Goal: Task Accomplishment & Management: Use online tool/utility

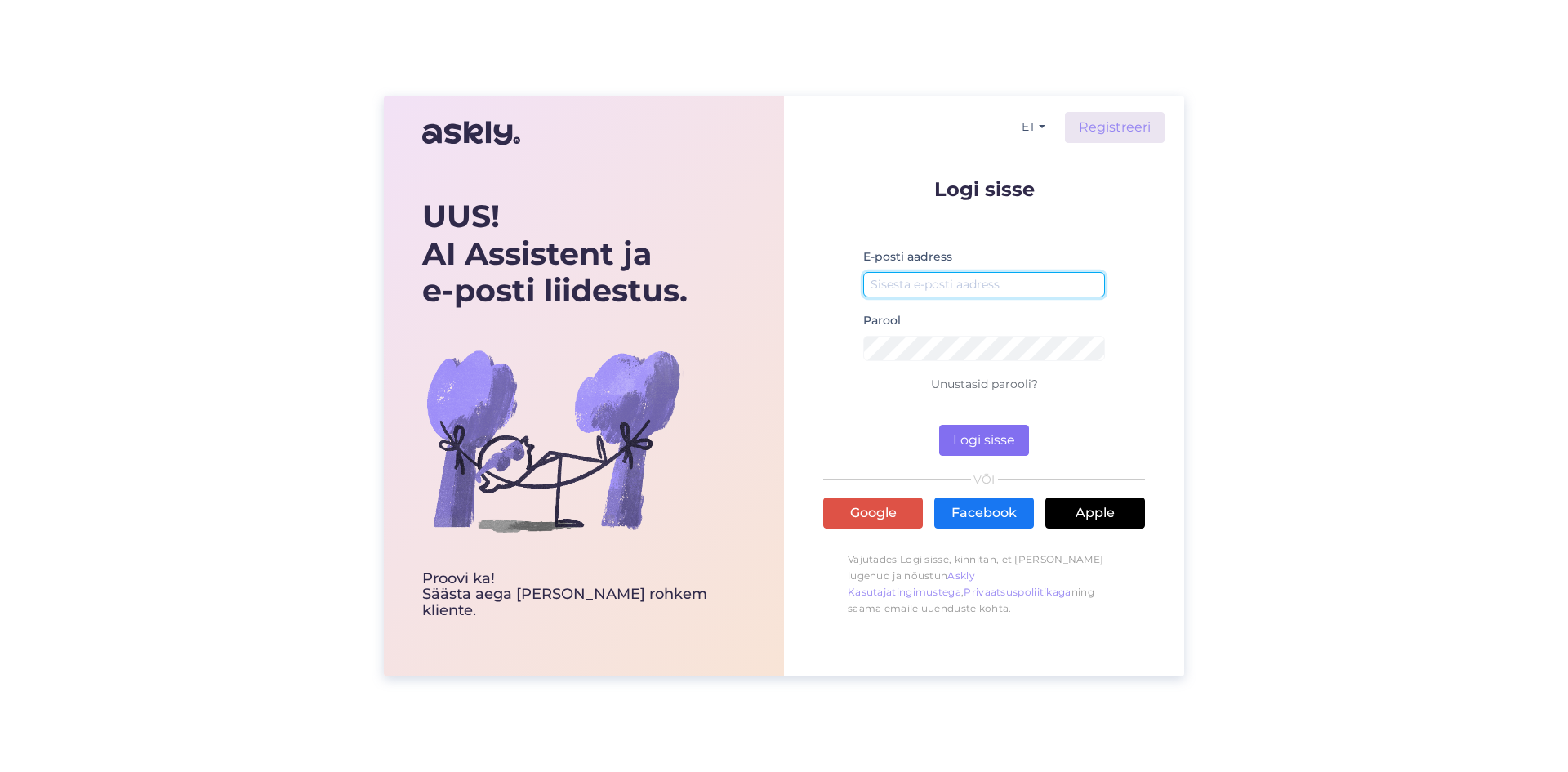
type input "[EMAIL_ADDRESS][DOMAIN_NAME]"
click at [969, 444] on button "Logi sisse" at bounding box center [984, 440] width 90 height 31
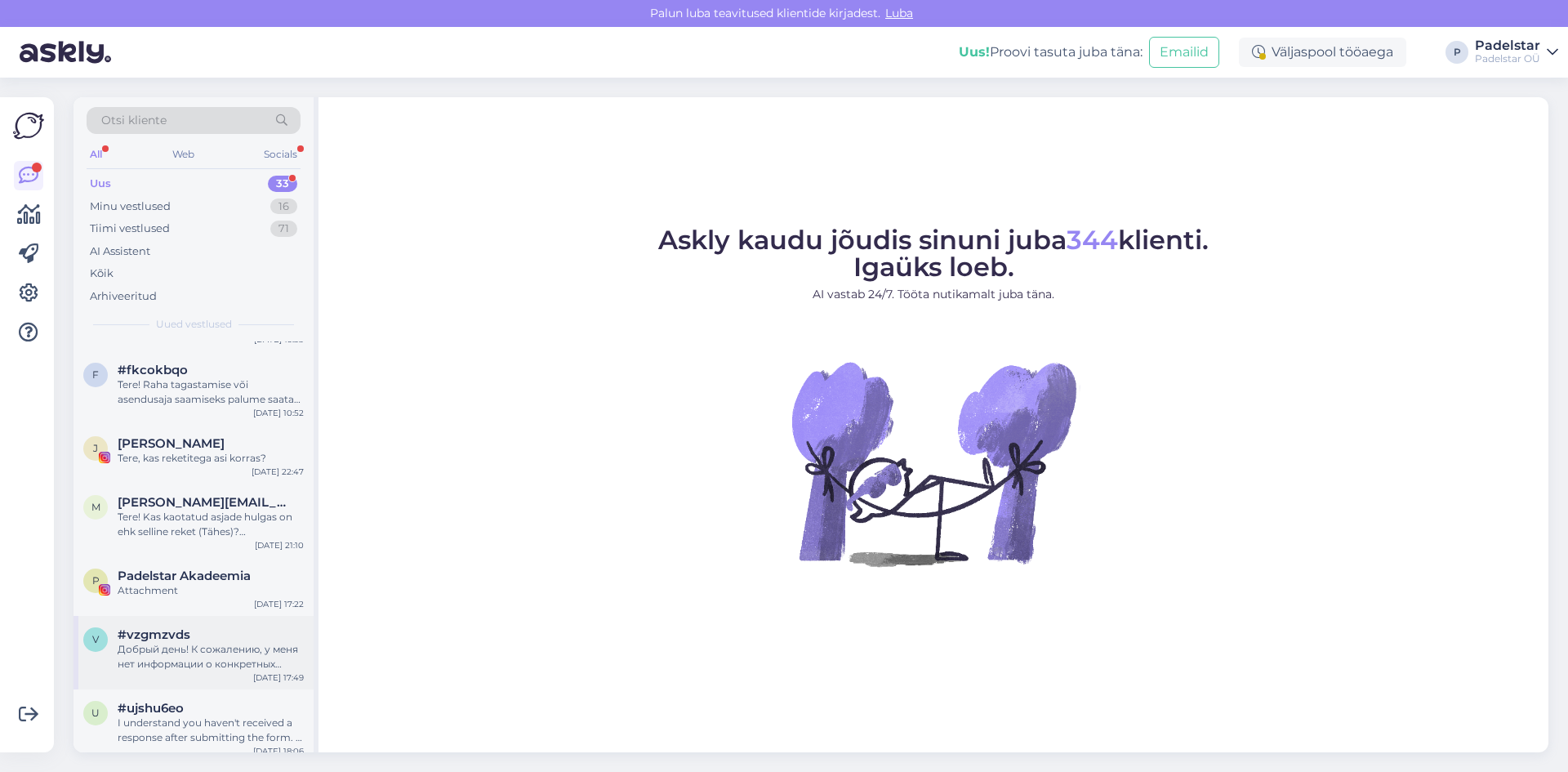
scroll to position [82, 0]
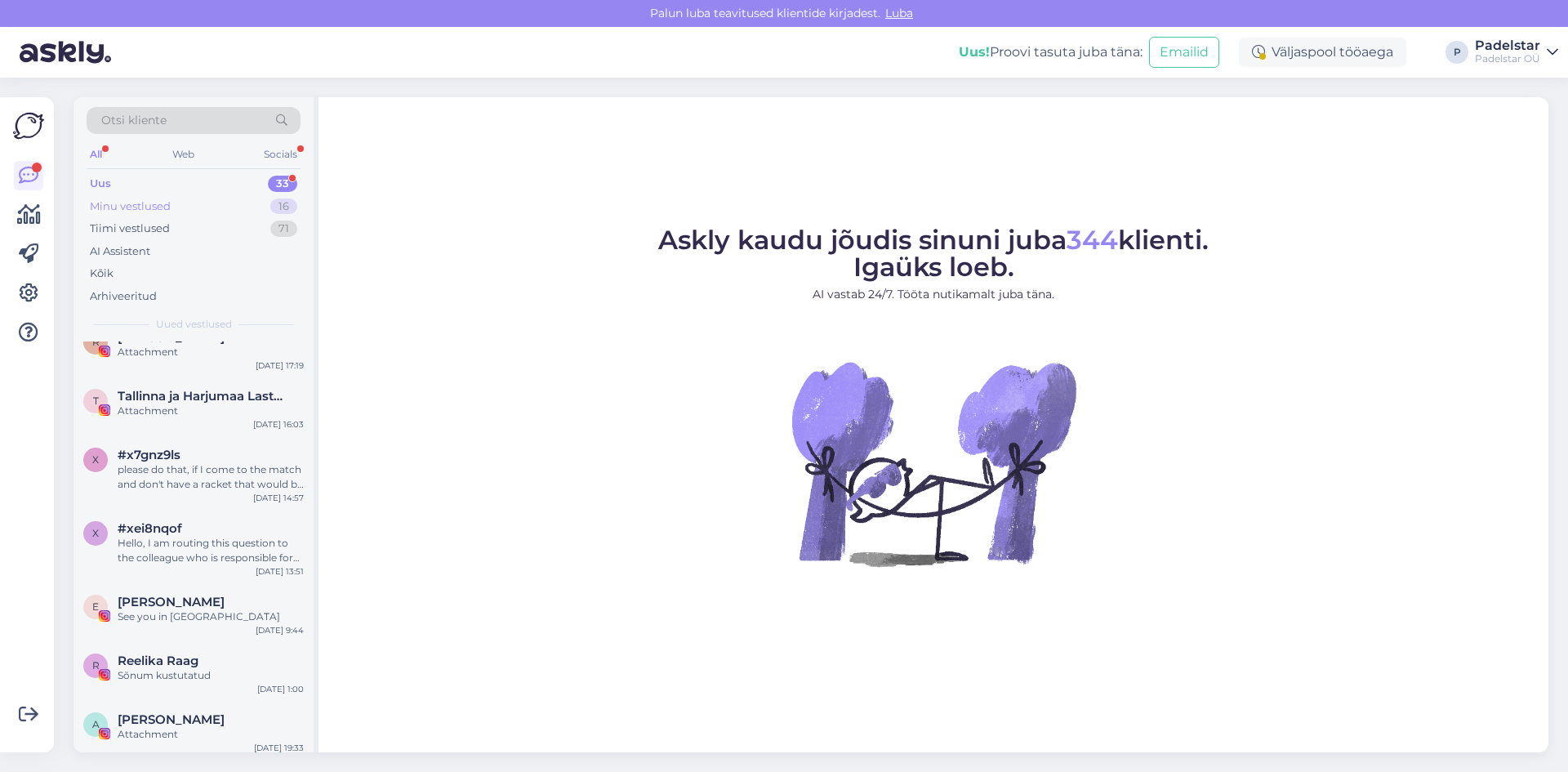
click at [158, 211] on div "Minu vestlused" at bounding box center [130, 206] width 81 height 16
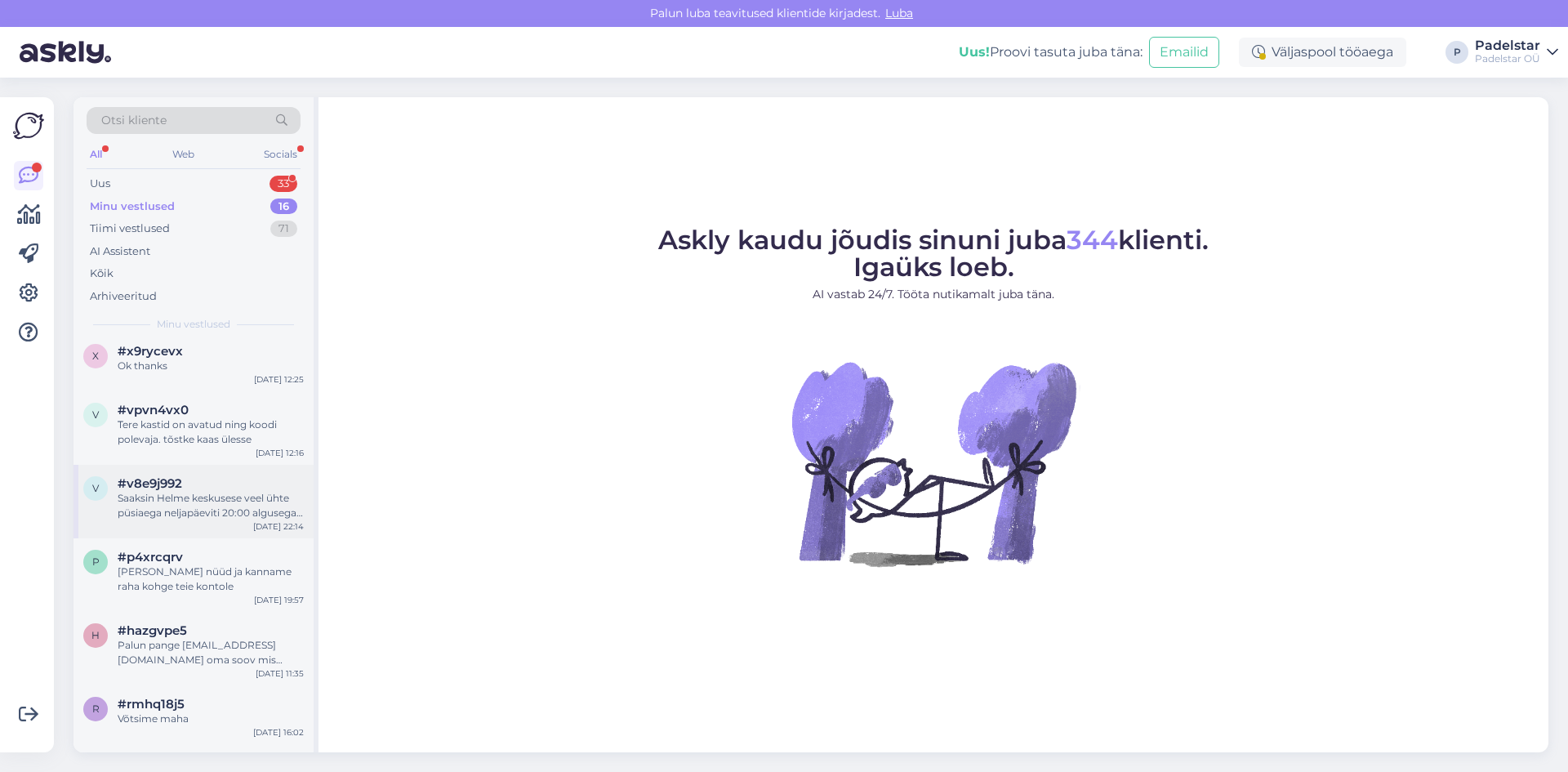
scroll to position [0, 0]
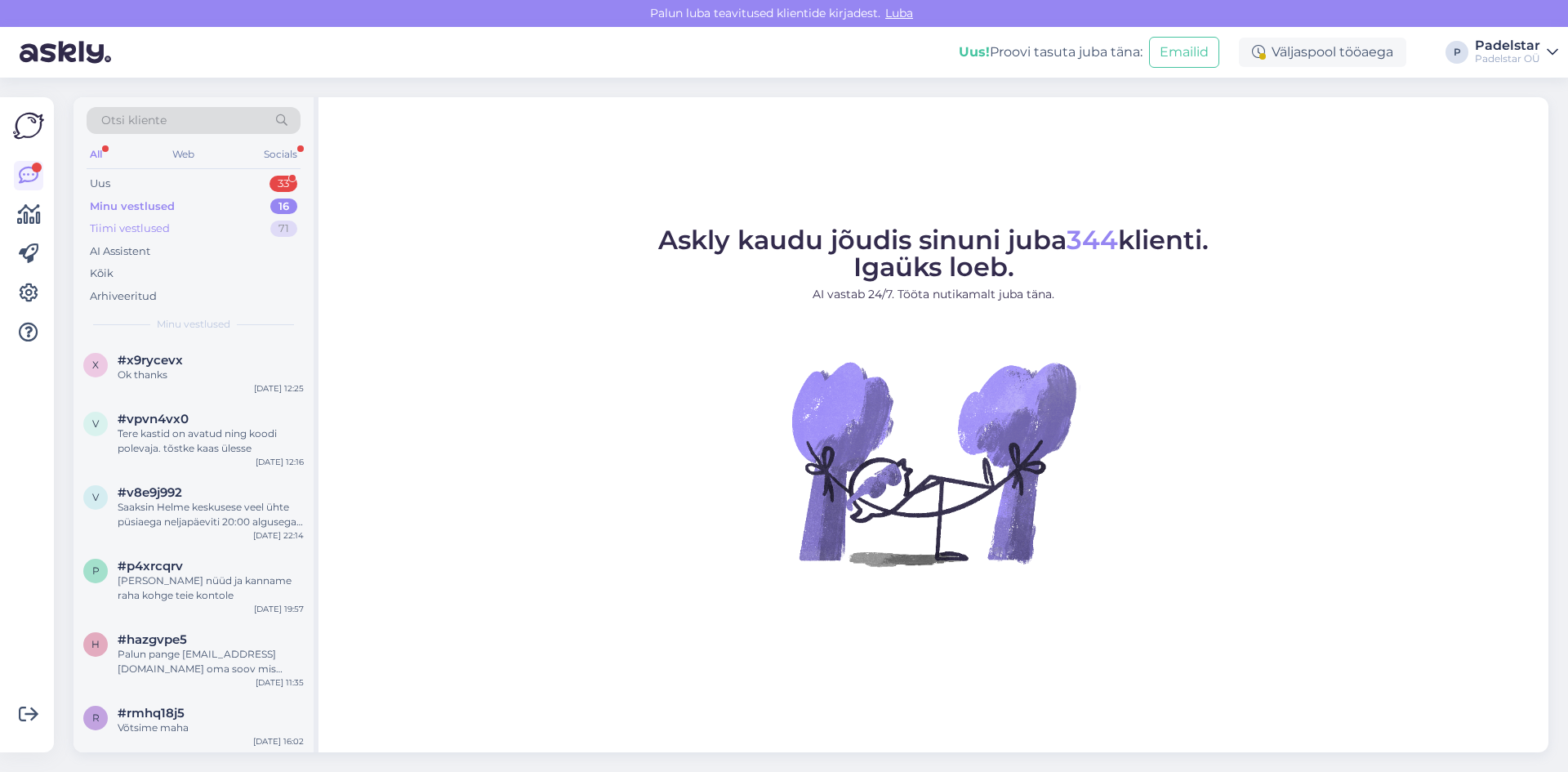
click at [151, 231] on div "Tiimi vestlused" at bounding box center [130, 228] width 80 height 16
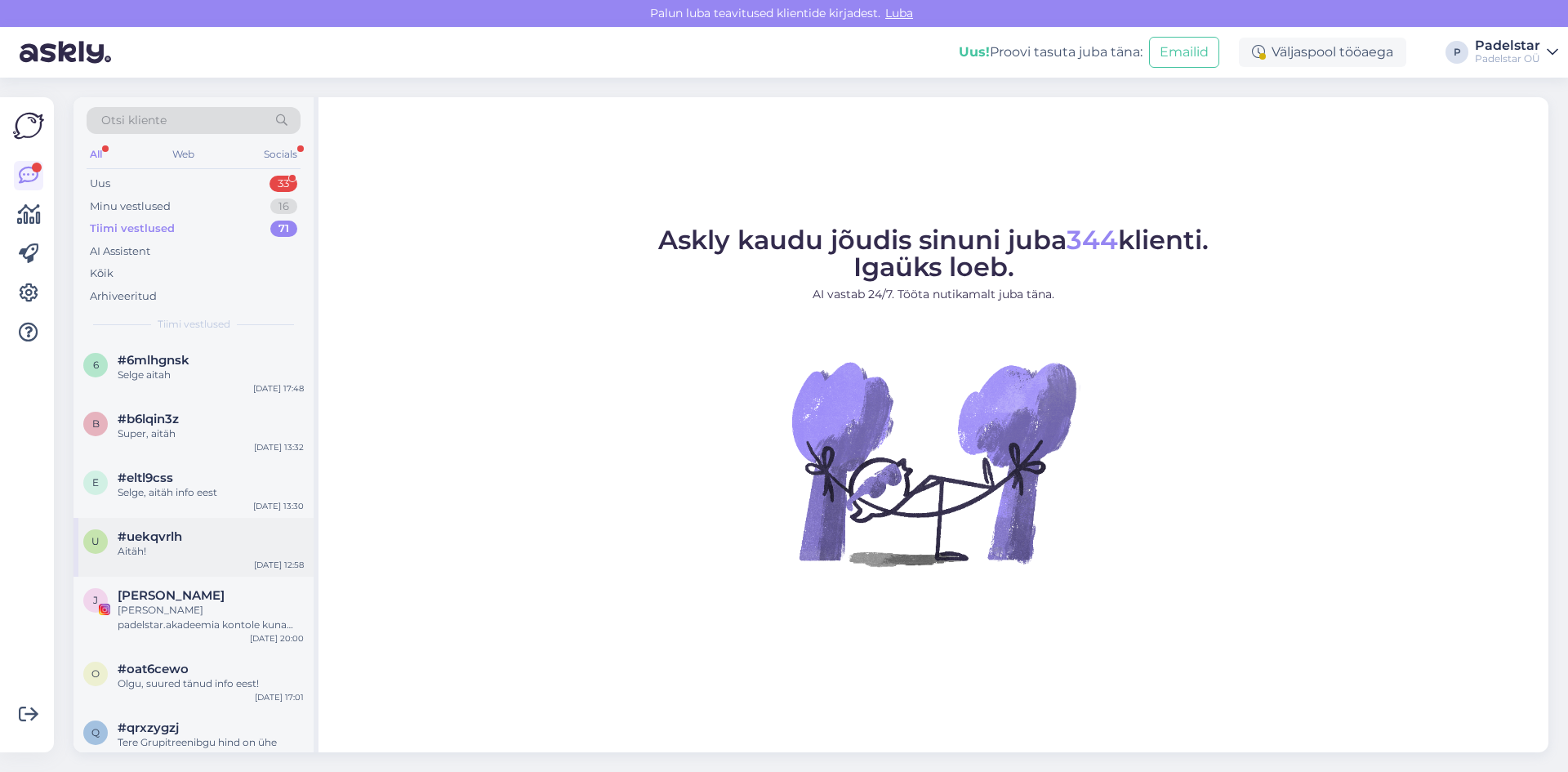
click at [174, 542] on span "#uekqvrlh" at bounding box center [150, 536] width 65 height 14
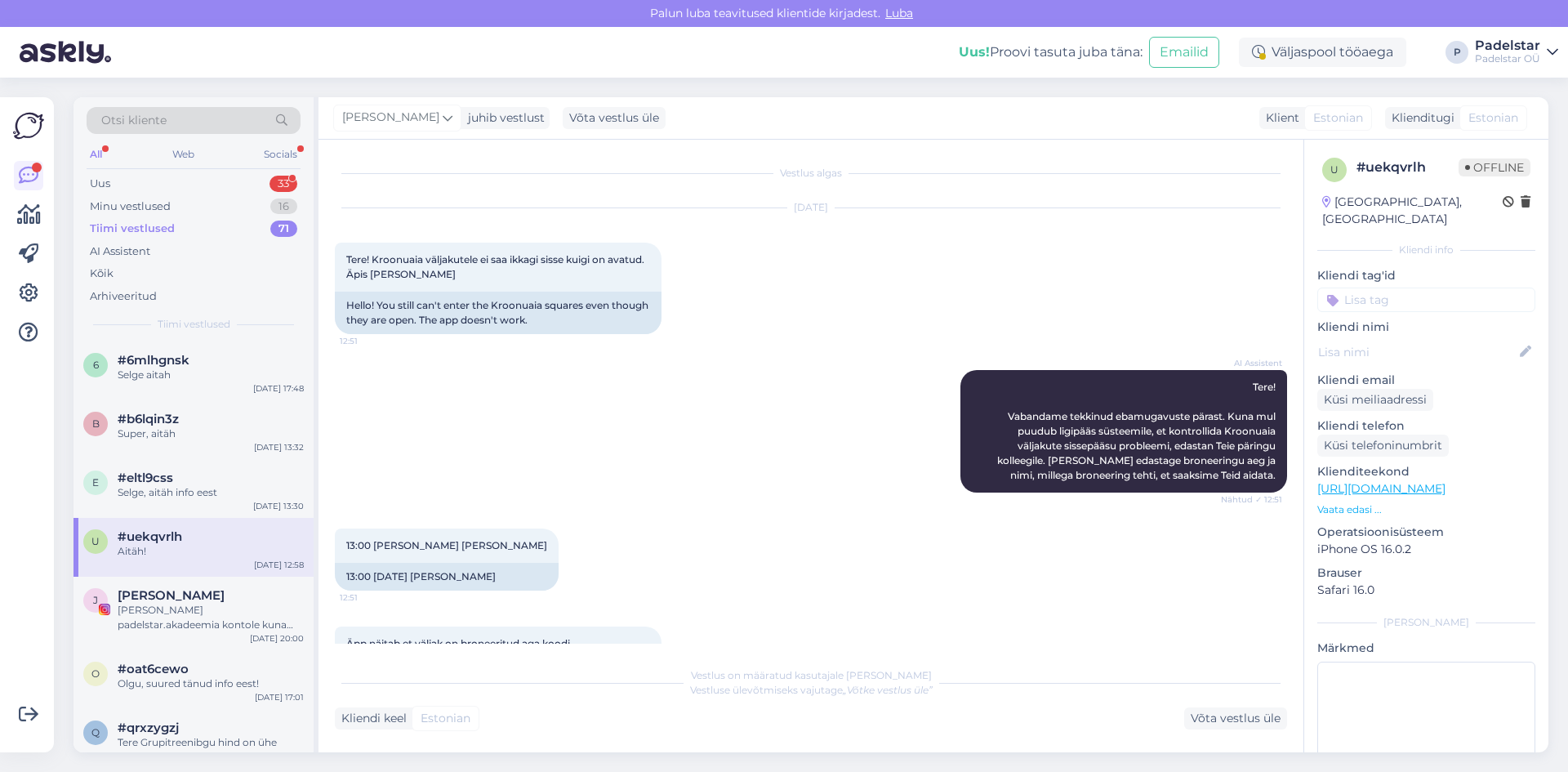
scroll to position [289, 0]
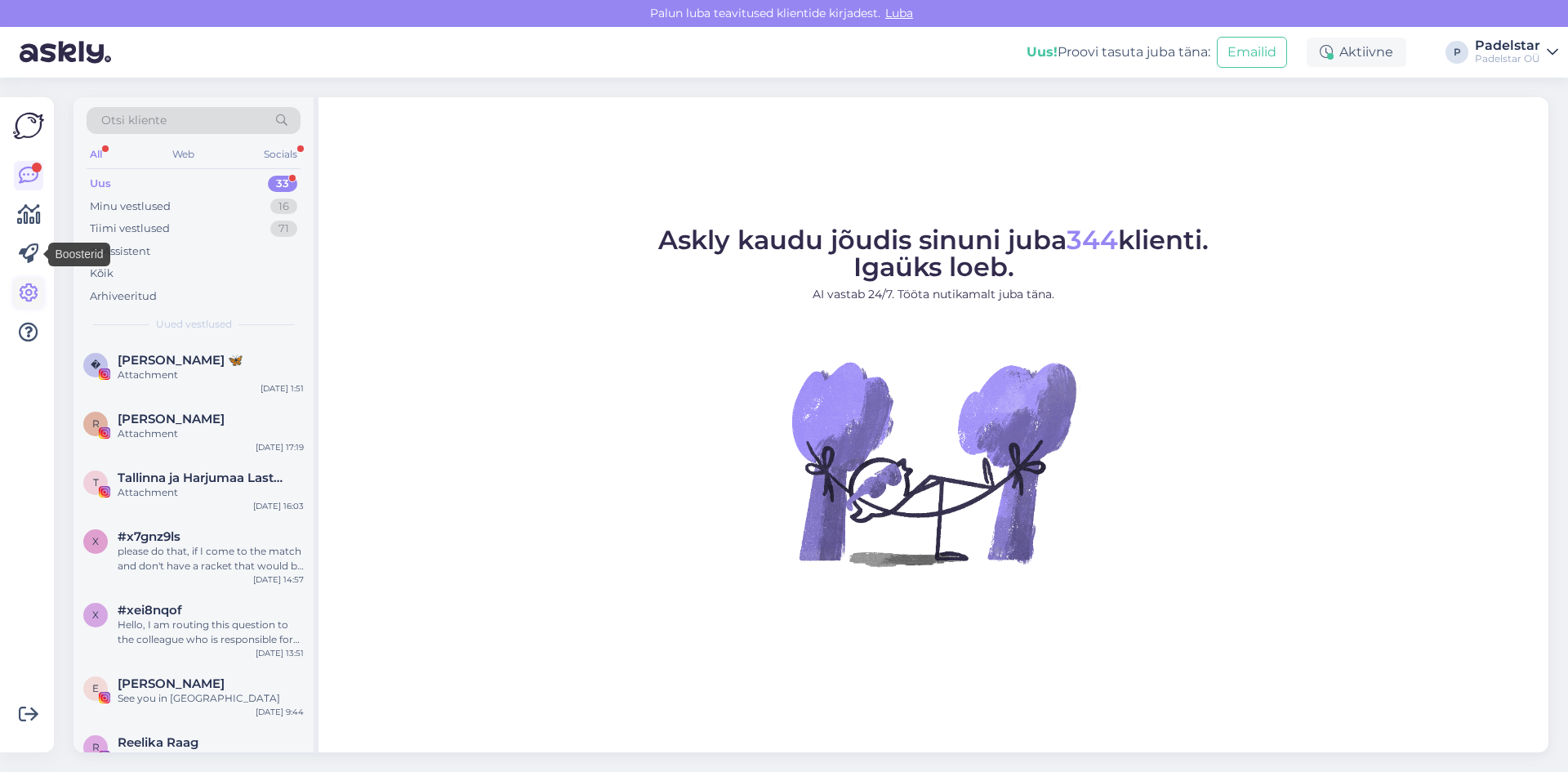
click at [26, 293] on icon at bounding box center [28, 293] width 20 height 20
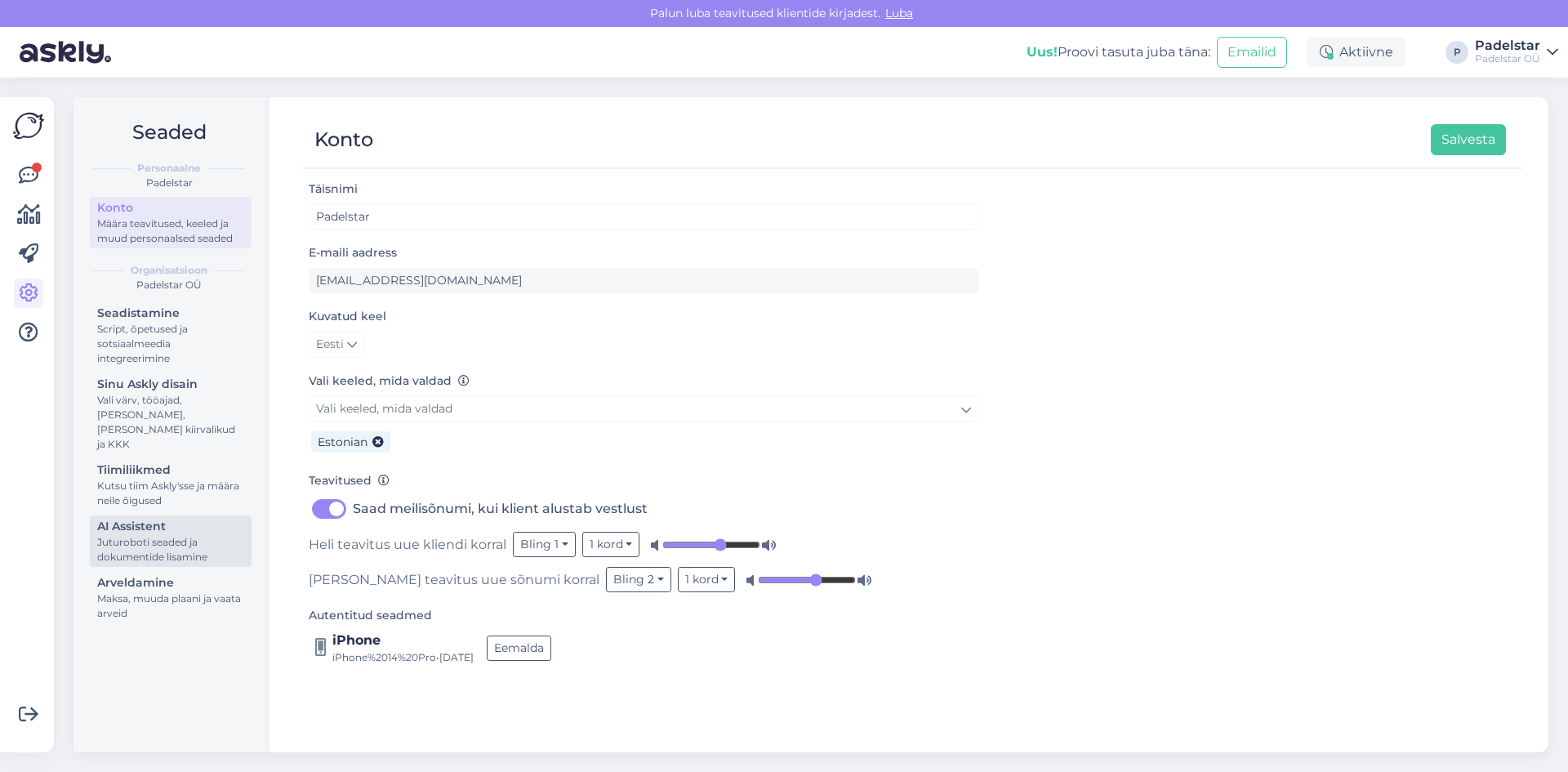
click at [155, 535] on div "Juturoboti seaded ja dokumentide lisamine" at bounding box center [170, 550] width 147 height 30
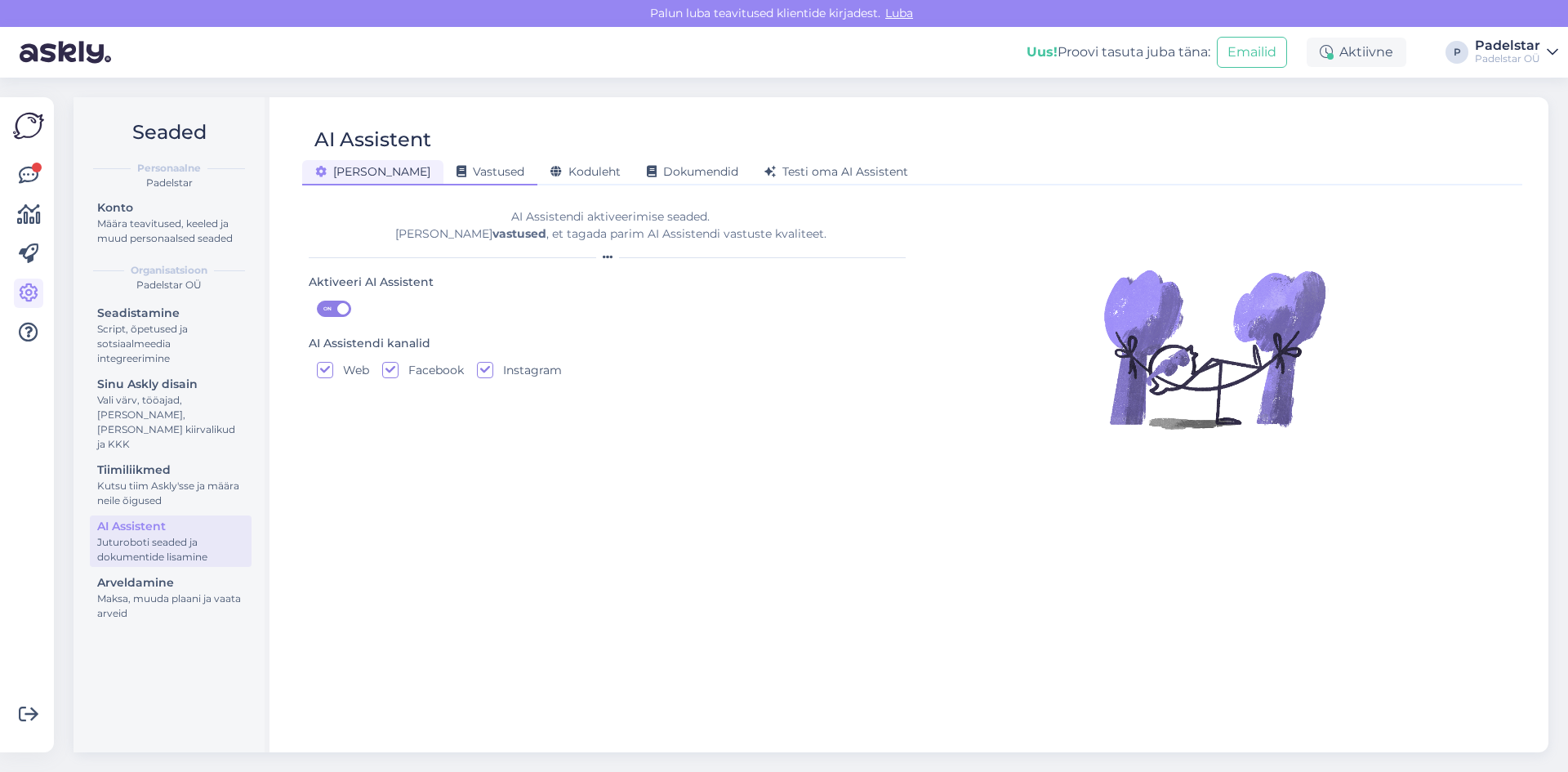
click at [457, 171] on span "Vastused" at bounding box center [491, 171] width 68 height 14
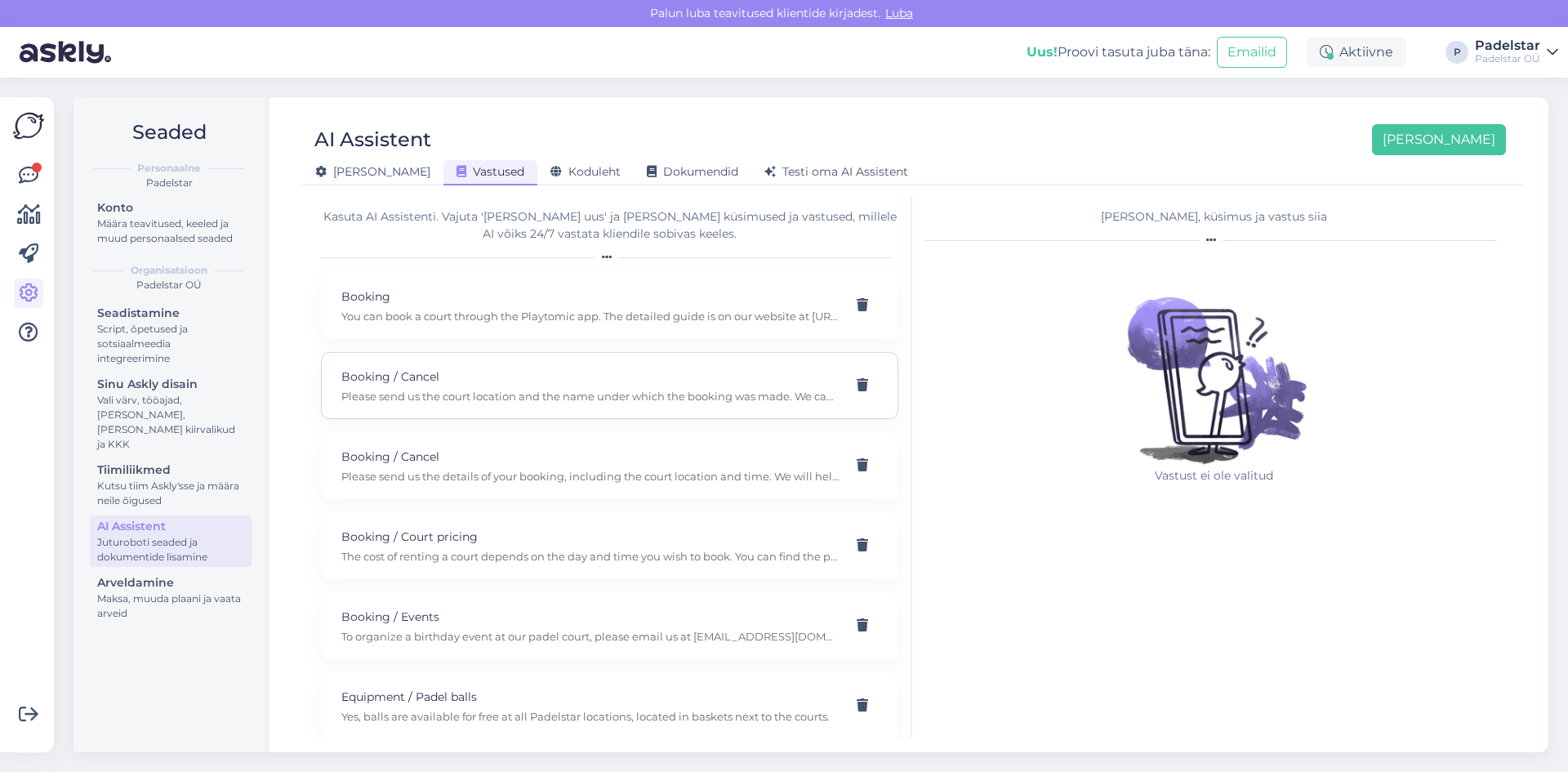
click at [790, 397] on p "Please send us the court location and the name under which the booking was made…" at bounding box center [590, 396] width 498 height 14
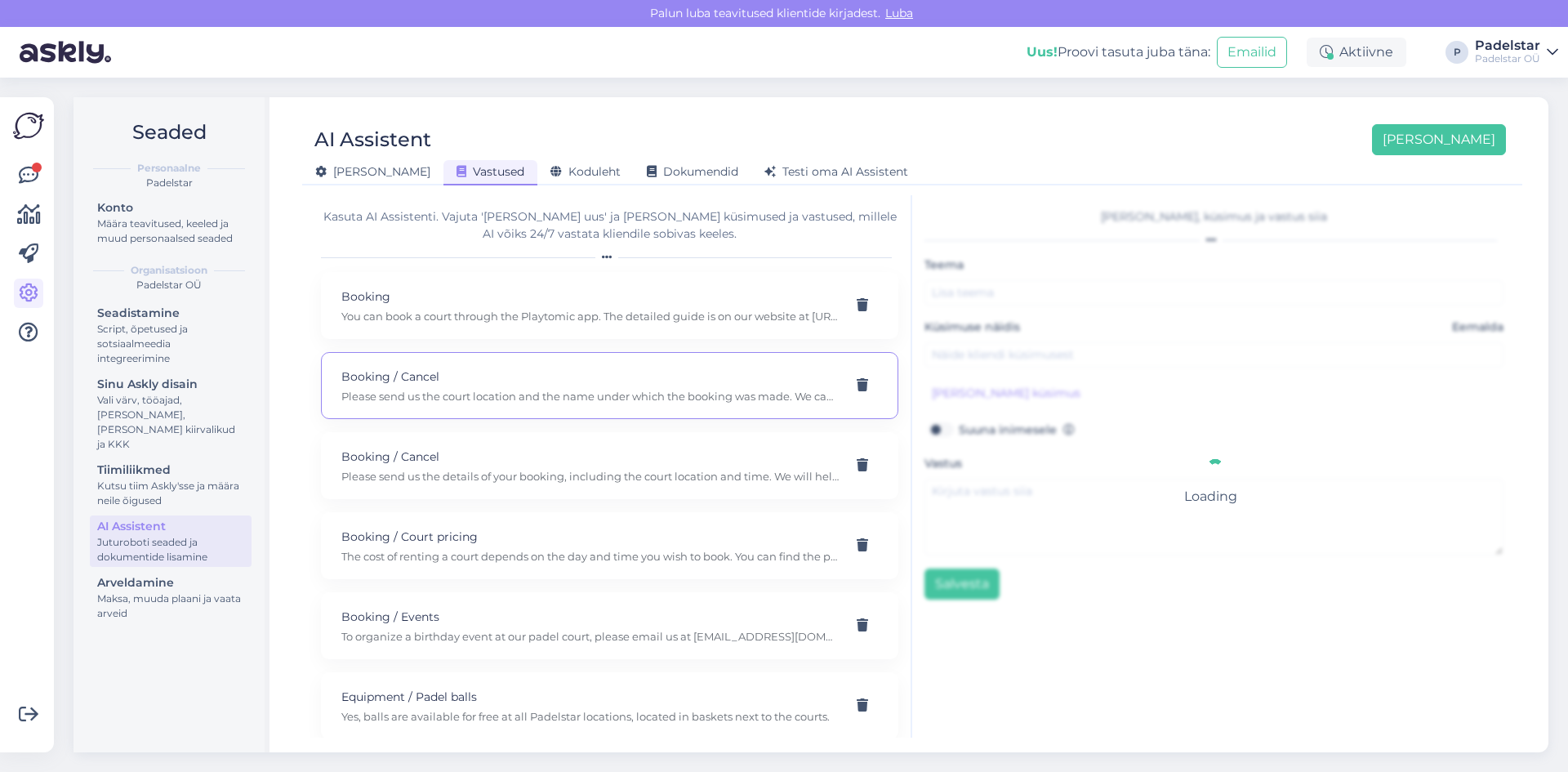
type input "Booking / Cancel"
type input "I would like to cancel a booking I just made by mistake, but I can’t cancel it …"
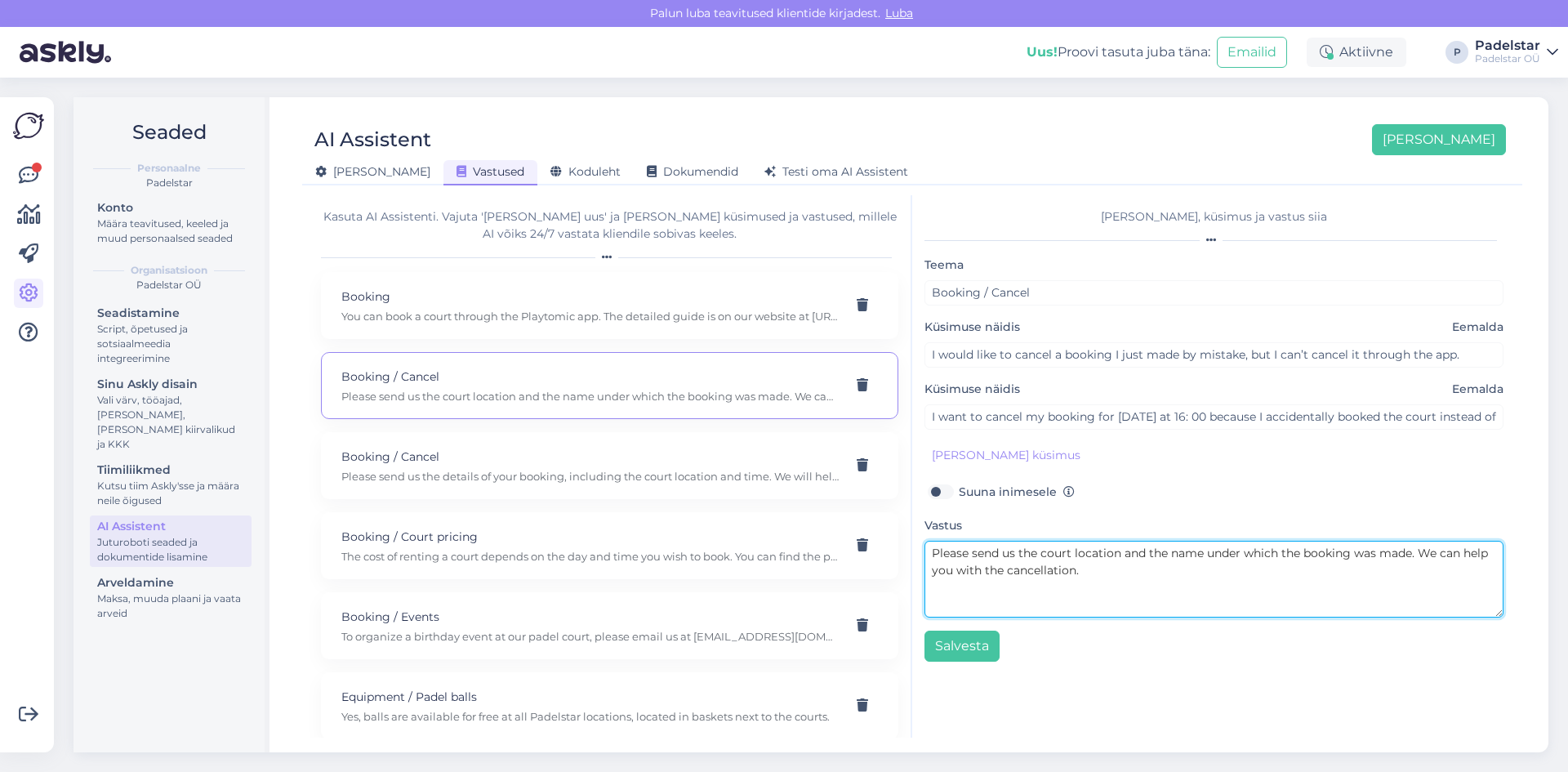
click at [1416, 557] on textarea "Please send us the court location and the name under which the booking was made…" at bounding box center [1214, 580] width 579 height 77
type textarea "Please send us the court location and the name under which the booking was made…"
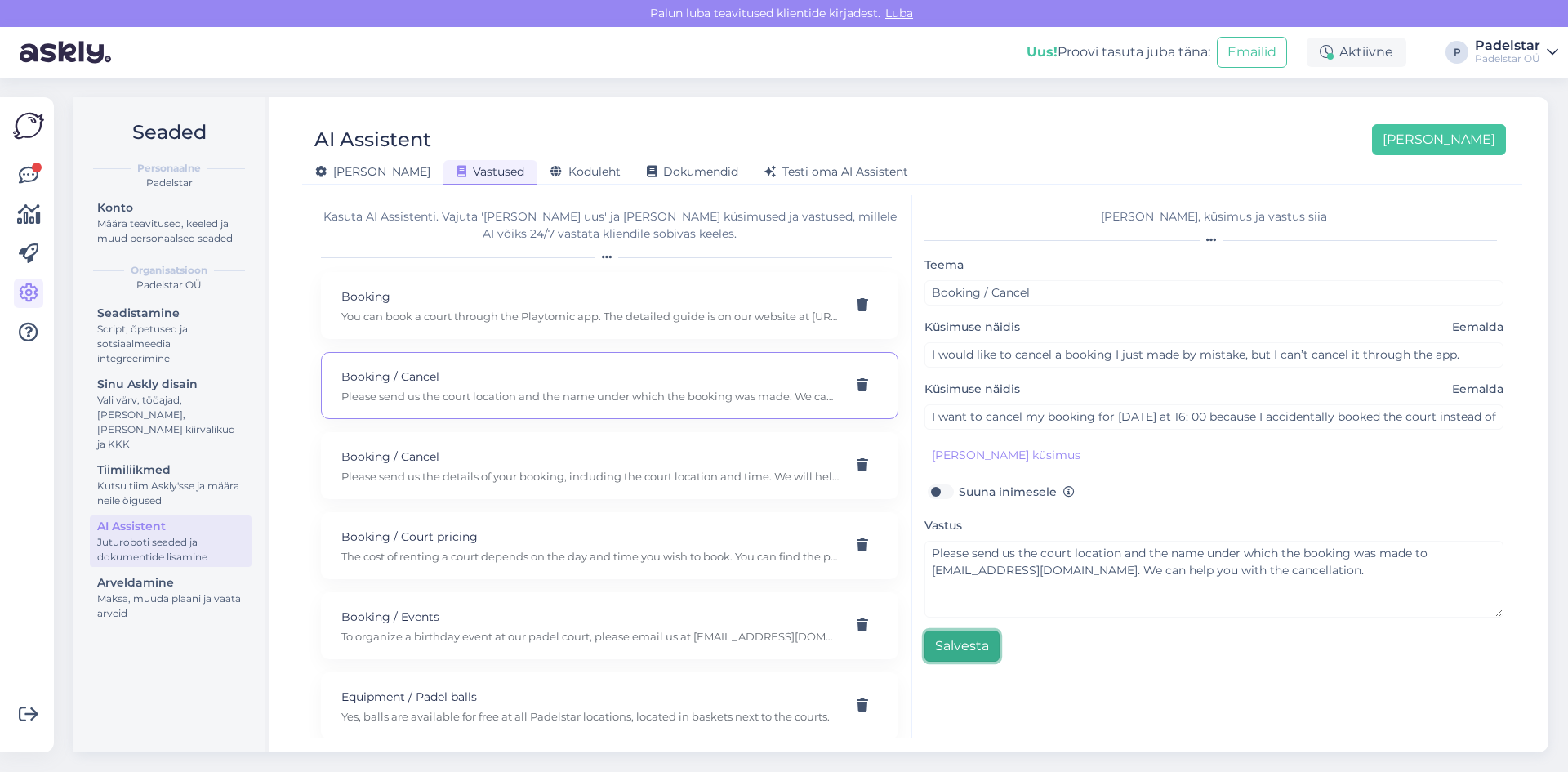
click at [967, 655] on button "Salvesta" at bounding box center [962, 646] width 75 height 31
click at [483, 457] on p "Booking / Cancel" at bounding box center [590, 456] width 498 height 18
click at [501, 396] on p "Please send us the details of your booking, including the court location and ti…" at bounding box center [590, 396] width 498 height 14
type input "What can I do about my accidental private match booking that I can no longer ca…"
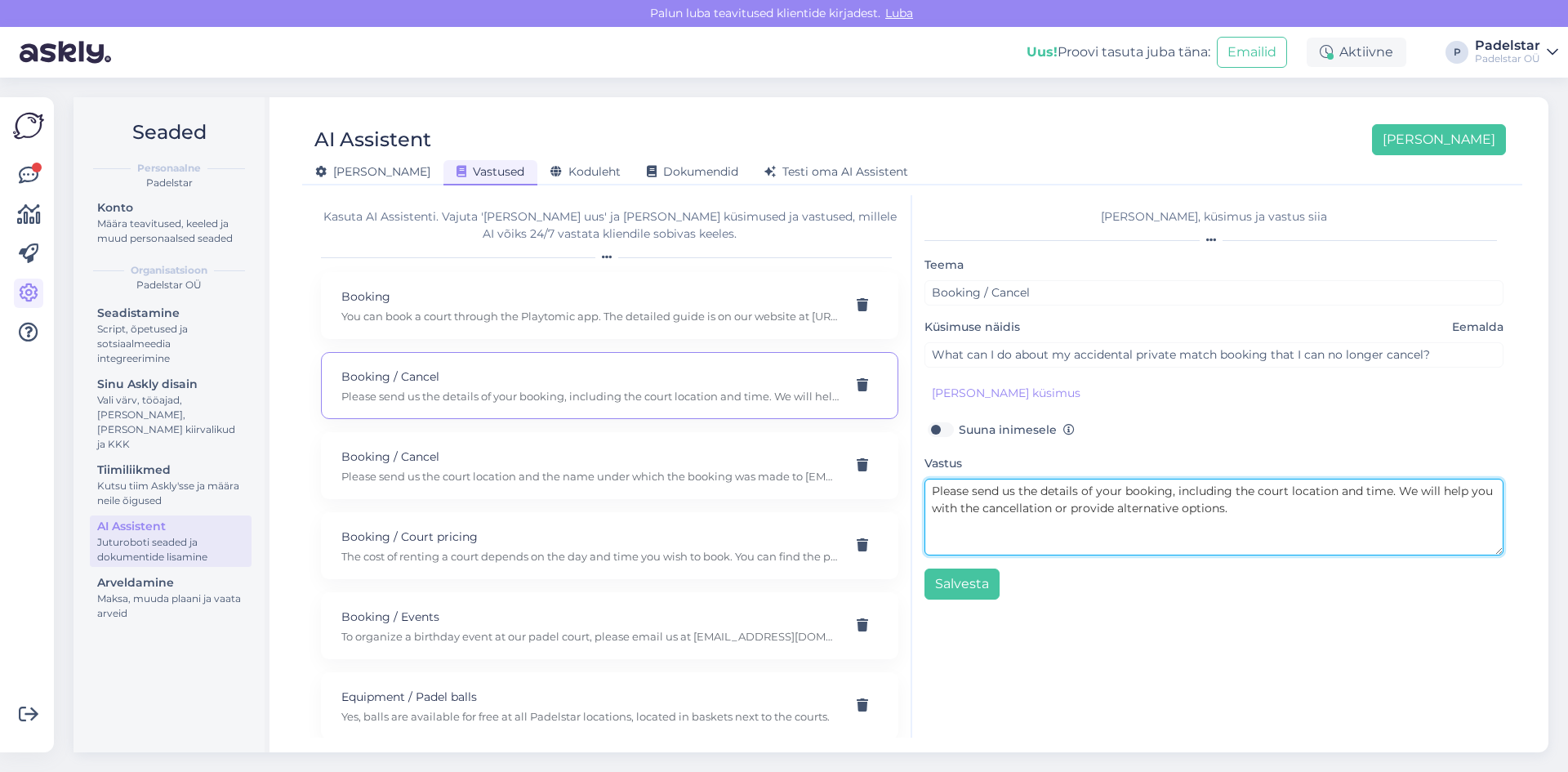
click at [1391, 493] on textarea "Please send us the details of your booking, including the court location and ti…" at bounding box center [1214, 518] width 579 height 77
type textarea "Please send us the details of your booking, including the court location and ti…"
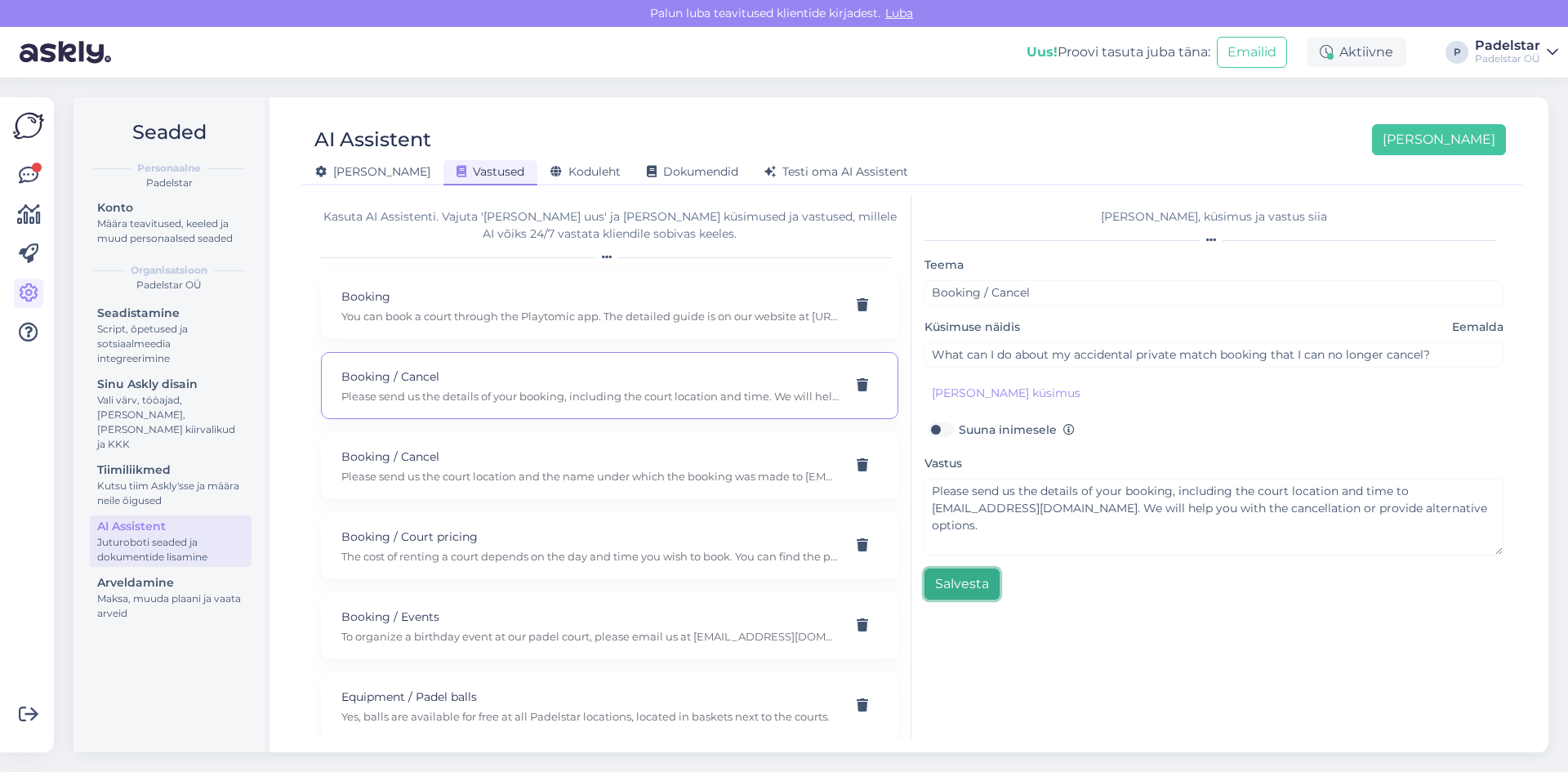
click at [978, 592] on button "Salvesta" at bounding box center [962, 584] width 75 height 31
click at [453, 553] on p "The cost of renting a court depends on the day and time you wish to book. You c…" at bounding box center [590, 556] width 498 height 14
type input "Booking / Court pricing"
type input "What is the cost of renting a court for 2 hours?"
type textarea "The cost of renting a court depends on the day and time you wish to book. You c…"
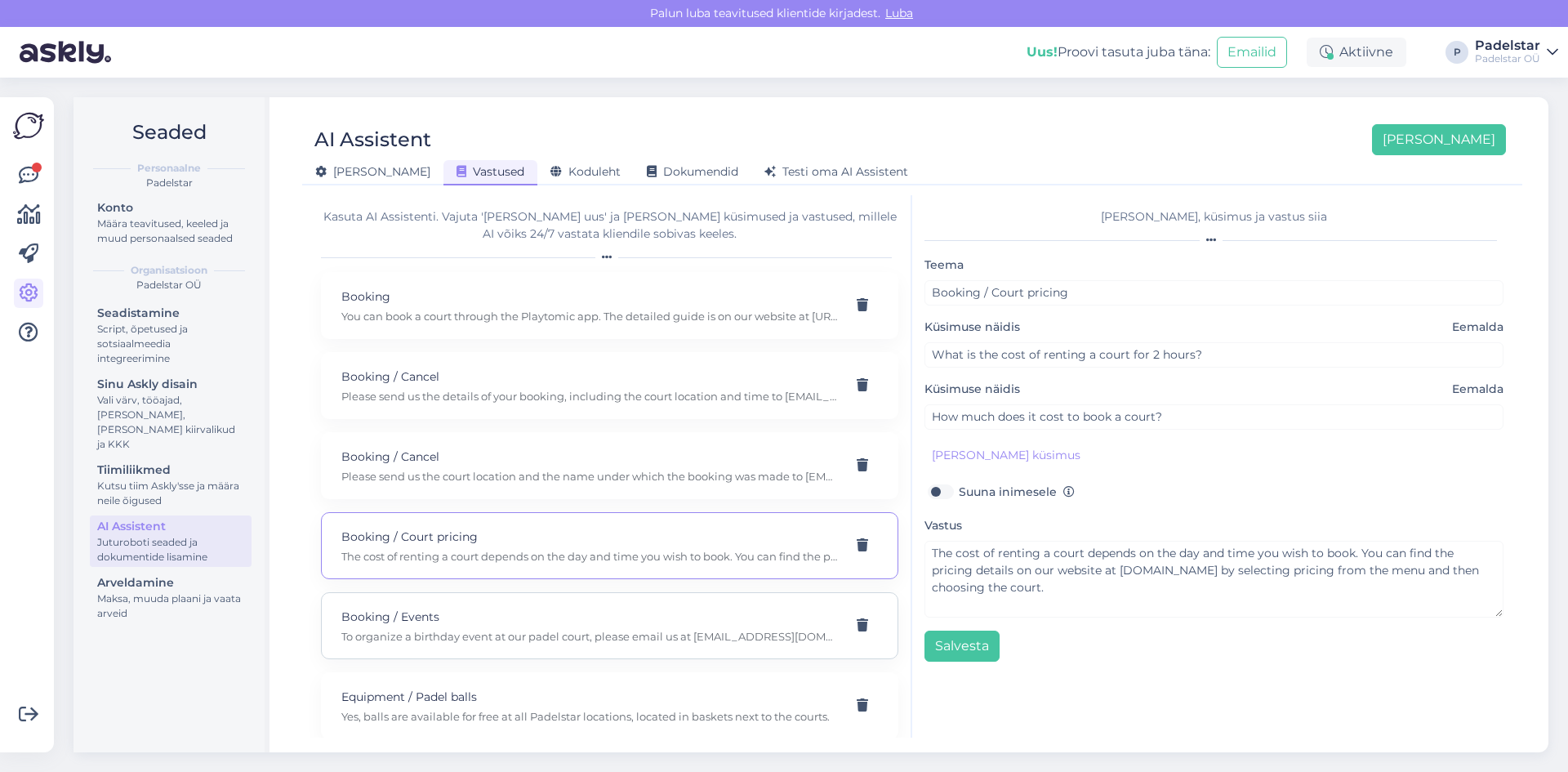
click at [568, 620] on p "Booking / Events" at bounding box center [590, 616] width 498 height 18
type input "Booking / Events"
type input "What are the details and pricing for renting two courts for a birthday event?"
type textarea "To organize a birthday event at our padel court, please email us at info@padels…"
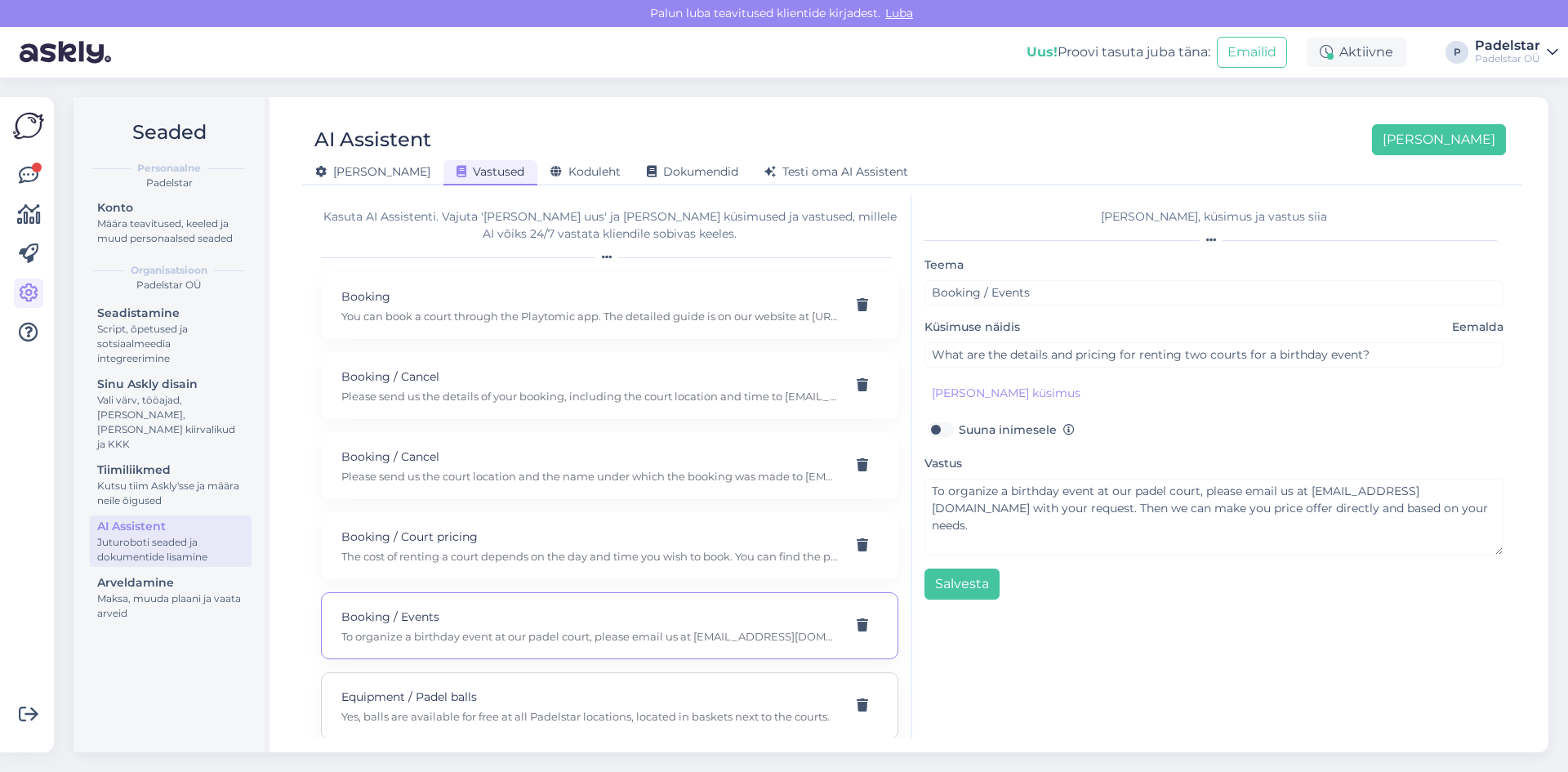
click at [467, 701] on p "Equipment / Padel balls" at bounding box center [590, 696] width 498 height 18
type input "Equipment / Padel balls"
type input "Are balls included when I rent rackets for my first game?"
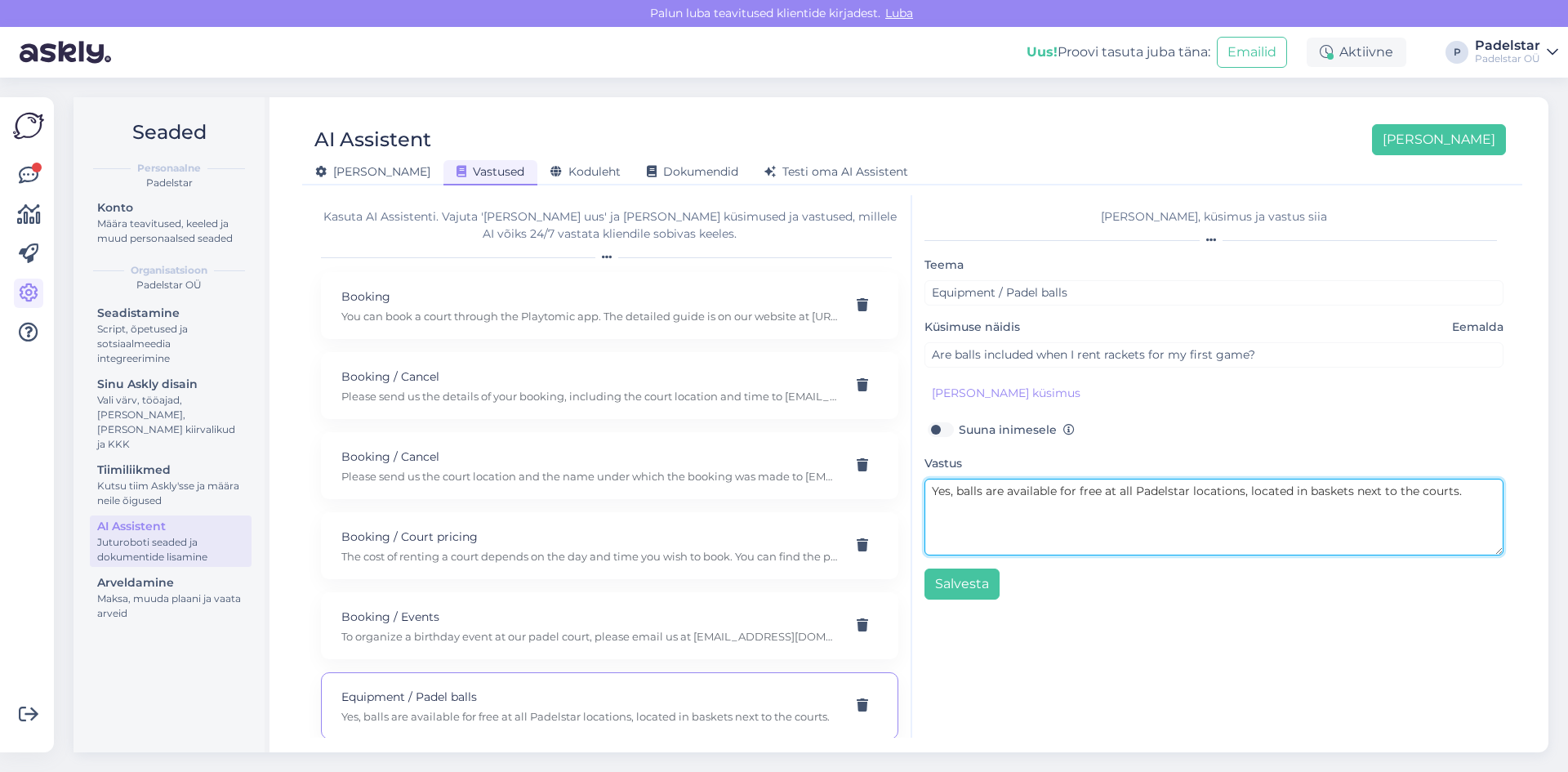
drag, startPoint x: 1471, startPoint y: 494, endPoint x: 1416, endPoint y: 504, distance: 55.9
click at [1416, 504] on textarea "Yes, balls are available for free at all Padelstar locations, located in basket…" at bounding box center [1214, 518] width 579 height 77
type textarea "Yes, balls are available for free at all Padelstar locations, located in basket…"
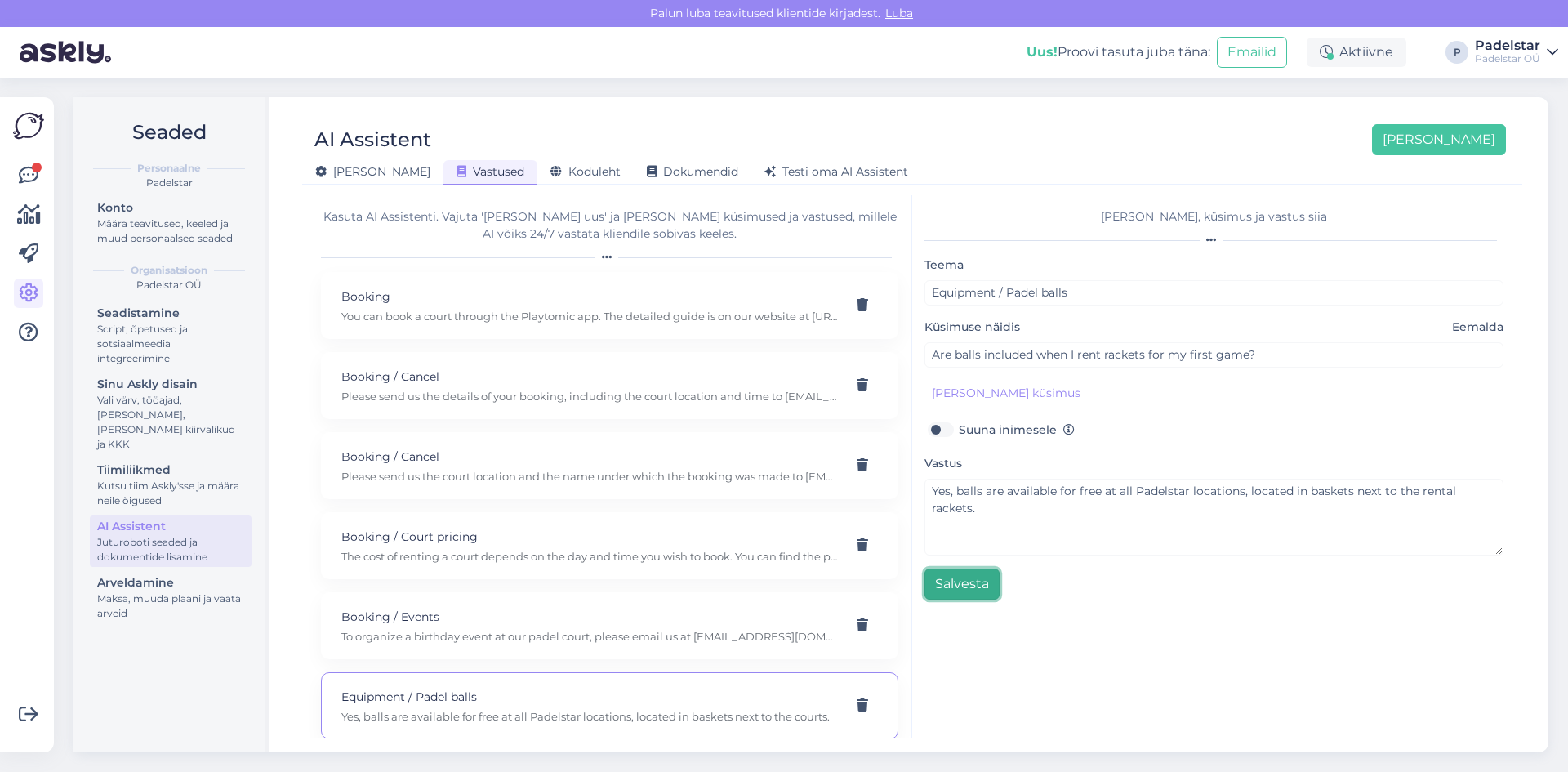
click at [951, 585] on button "Salvesta" at bounding box center [962, 584] width 75 height 31
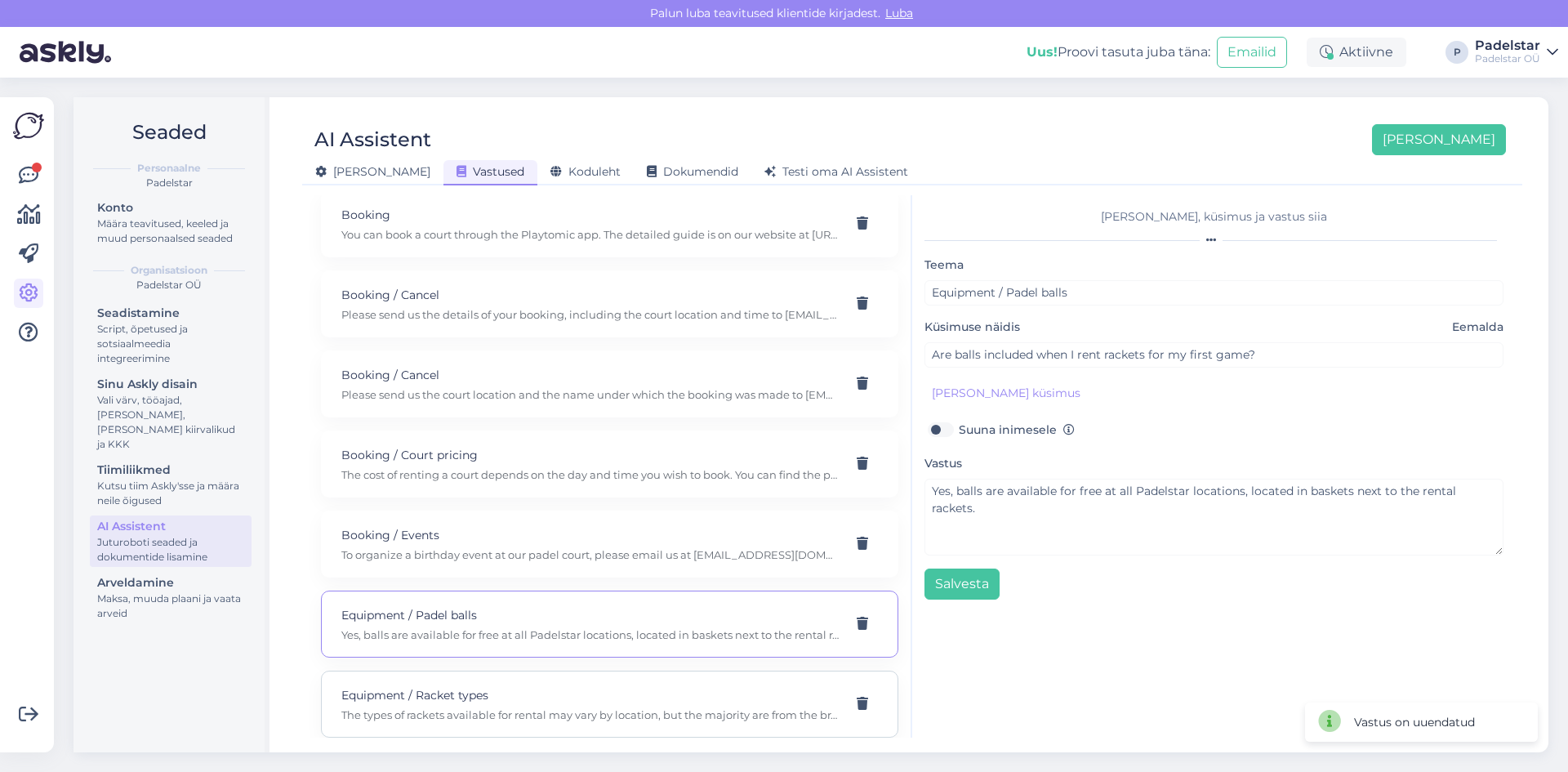
click at [468, 698] on p "Equipment / Racket types" at bounding box center [590, 695] width 498 height 18
type input "Equipment / Racket types"
type input "What types of rackets are available for rental at Padelstar?"
type textarea "The types of rackets available for rental may vary by location, but the majorit…"
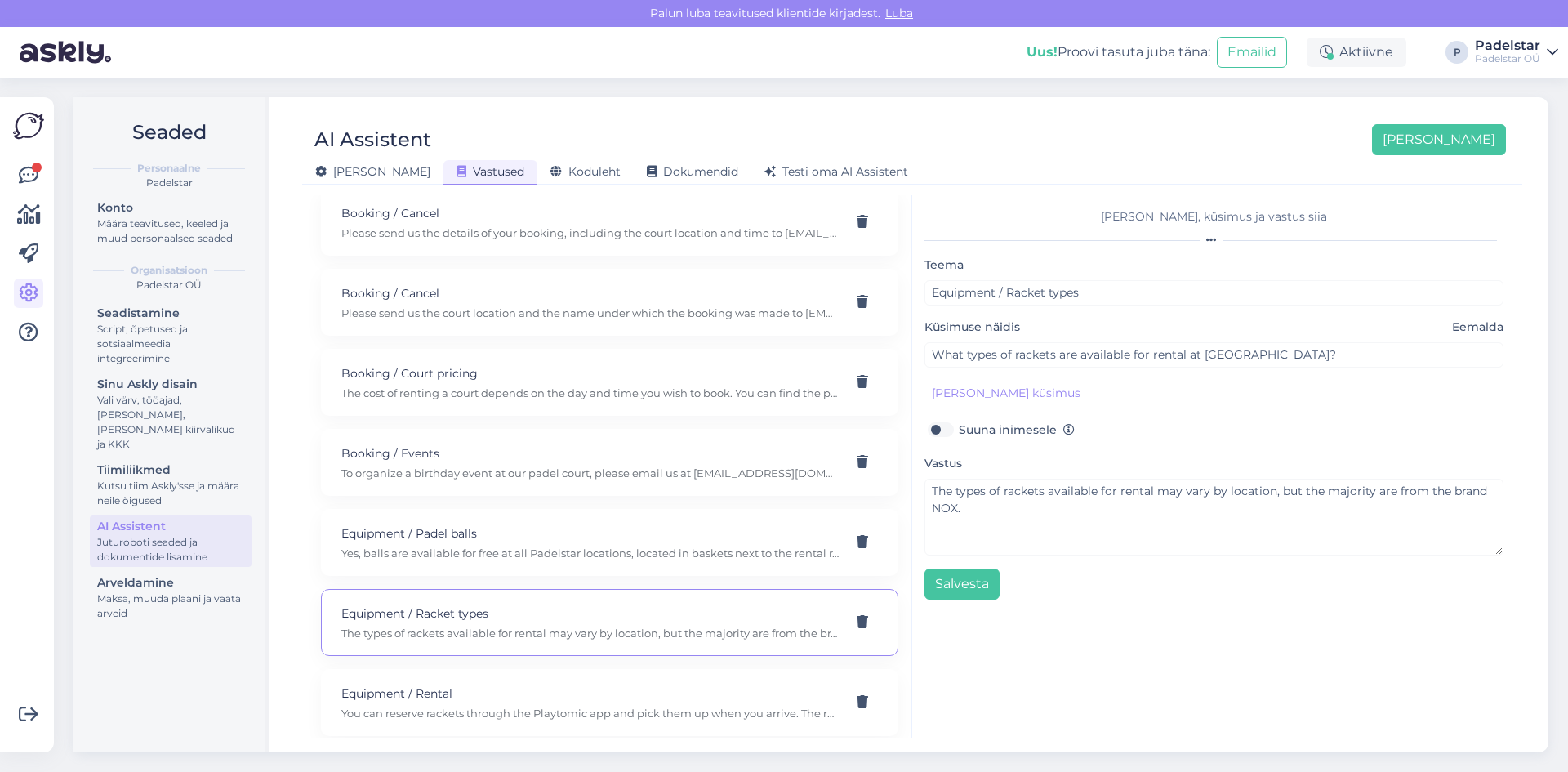
click at [469, 696] on p "Equipment / Rental" at bounding box center [590, 694] width 498 height 18
type input "Equipment / Rental"
type input "How does the racket rental process work and where can I pick up the rackets?"
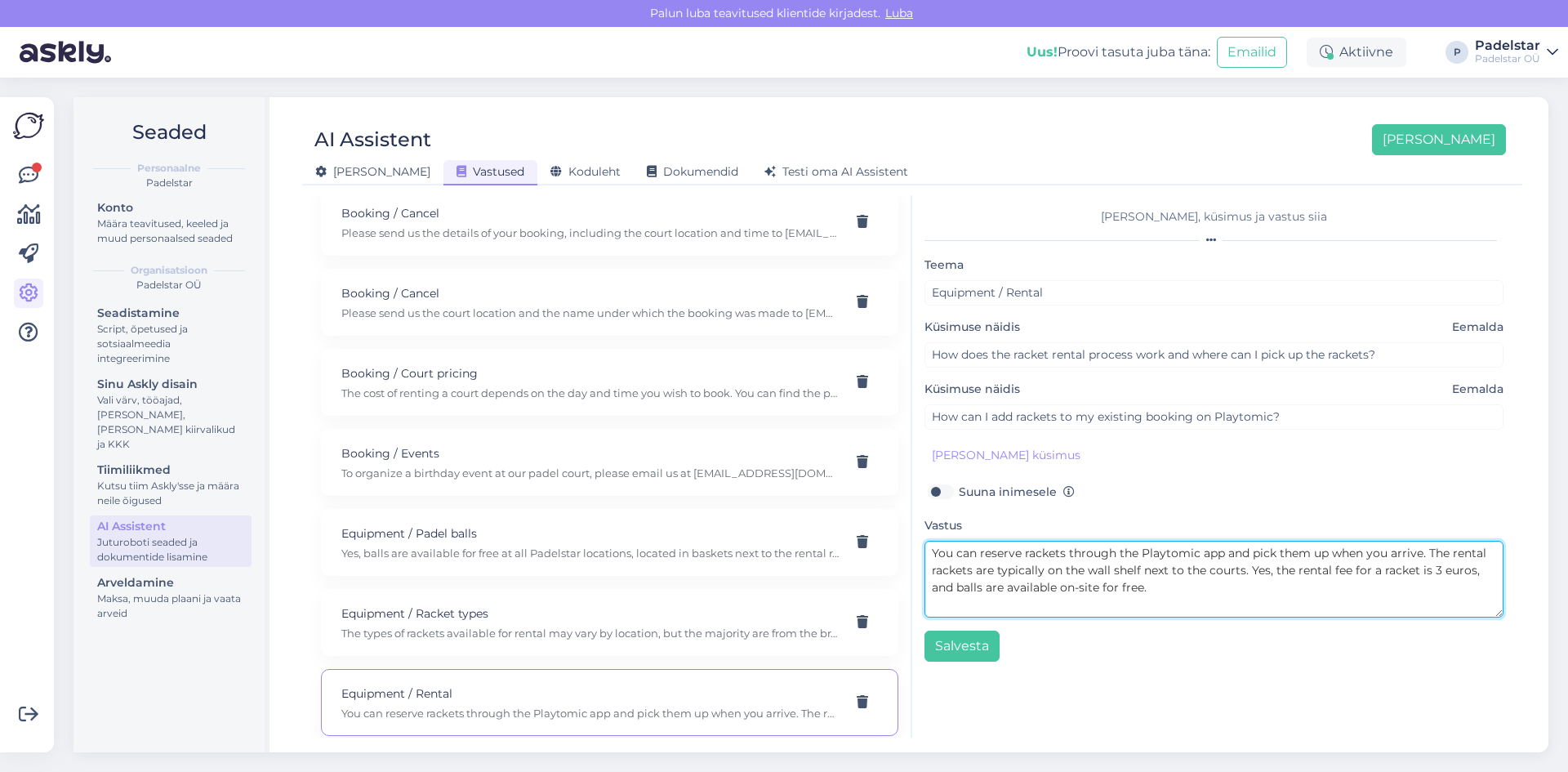
click at [1228, 546] on textarea "You can reserve rackets through the Playtomic app and pick them up when you arr…" at bounding box center [1214, 580] width 579 height 77
click at [1166, 575] on textarea "You can reserve rackets through the Playtomic app when booking the court. If yo…" at bounding box center [1214, 580] width 579 height 77
click at [1126, 580] on textarea "You can reserve rackets through the Playtomic app when booking the court. If yo…" at bounding box center [1214, 580] width 579 height 77
click at [1313, 572] on textarea "You can reserve rackets through the Playtomic app when booking the court. If yo…" at bounding box center [1214, 580] width 579 height 77
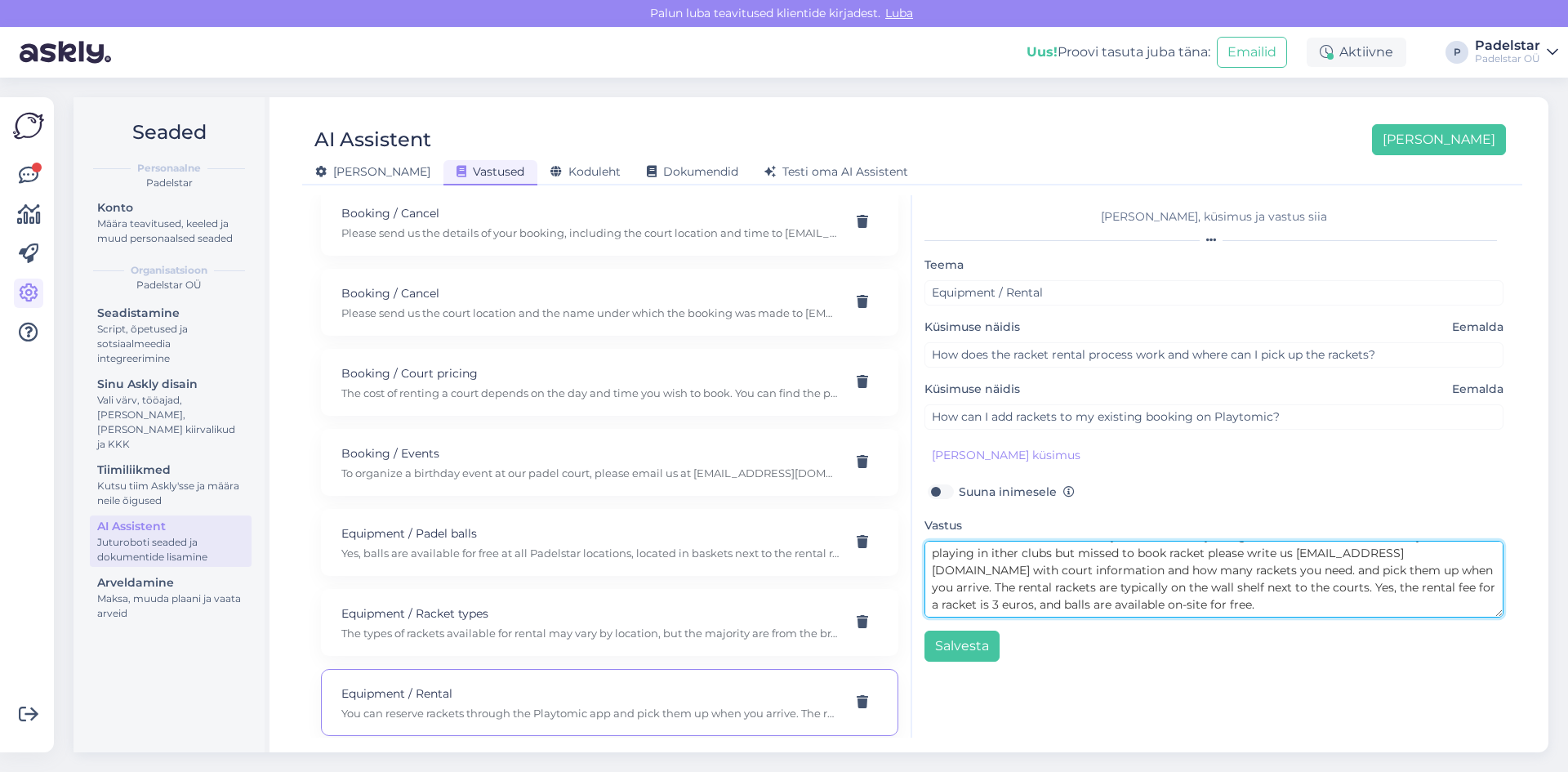
drag, startPoint x: 1195, startPoint y: 608, endPoint x: 1391, endPoint y: 567, distance: 200.2
click at [1391, 567] on textarea "You can reserve rackets through the Playtomic app when booking the court. If yo…" at bounding box center [1214, 580] width 579 height 77
type textarea "You can reserve rackets through the Playtomic app when booking the court. If yo…"
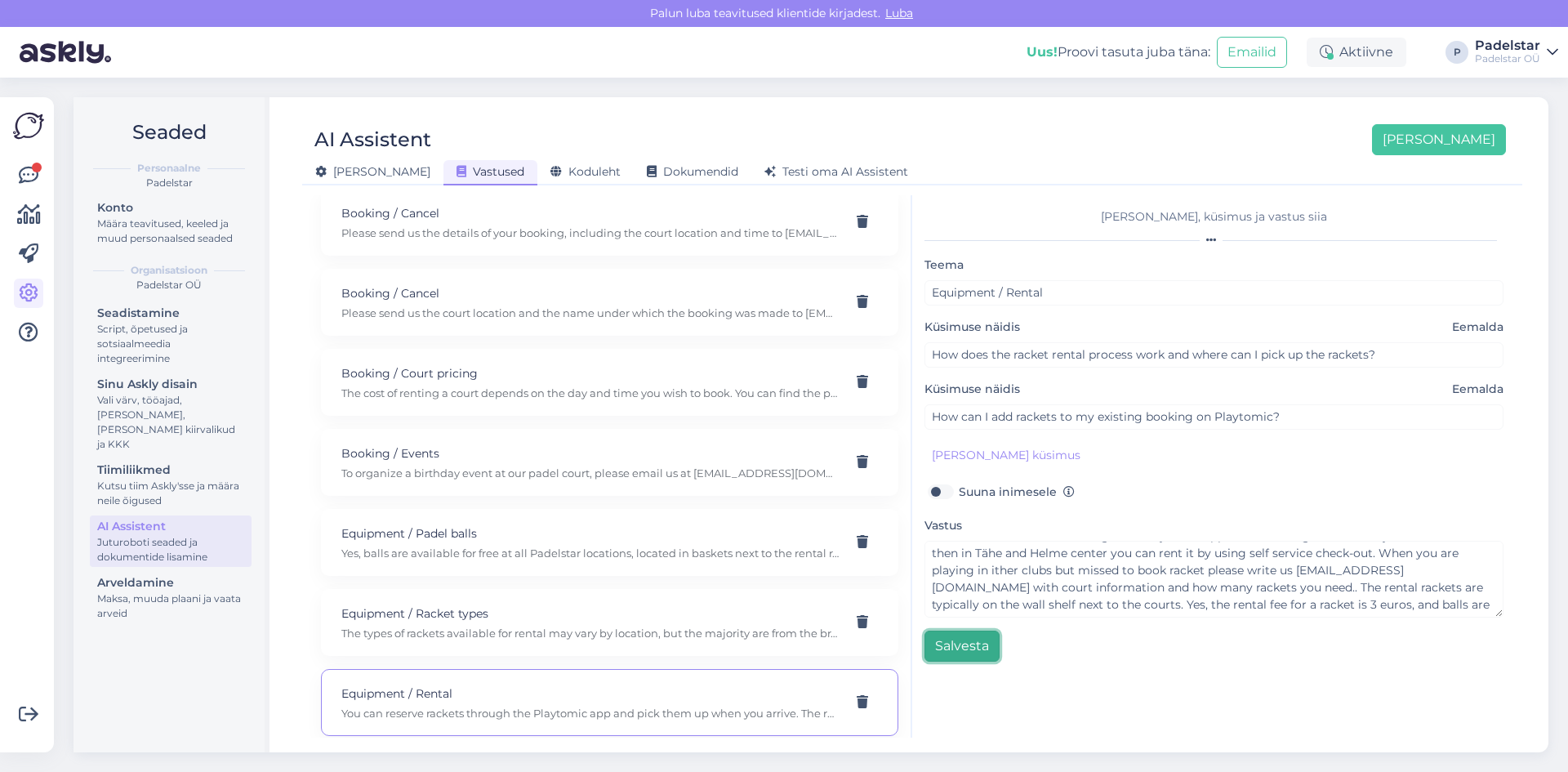
click at [953, 644] on button "Salvesta" at bounding box center [962, 646] width 75 height 31
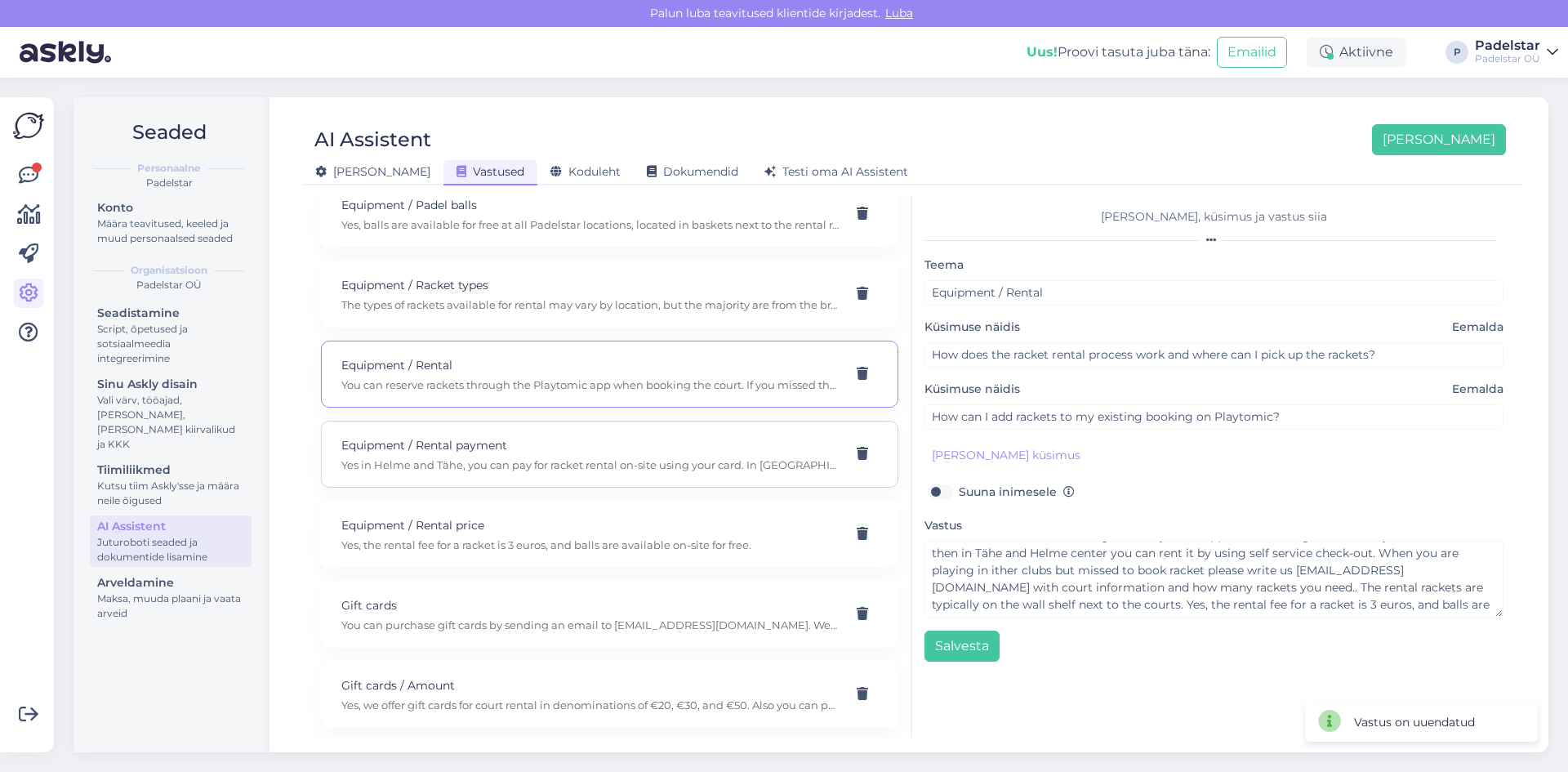
click at [501, 446] on p "Equipment / Rental payment" at bounding box center [590, 445] width 498 height 18
type input "Equipment / Rental payment"
type input "Can I pay for racket rental on-site using my card?"
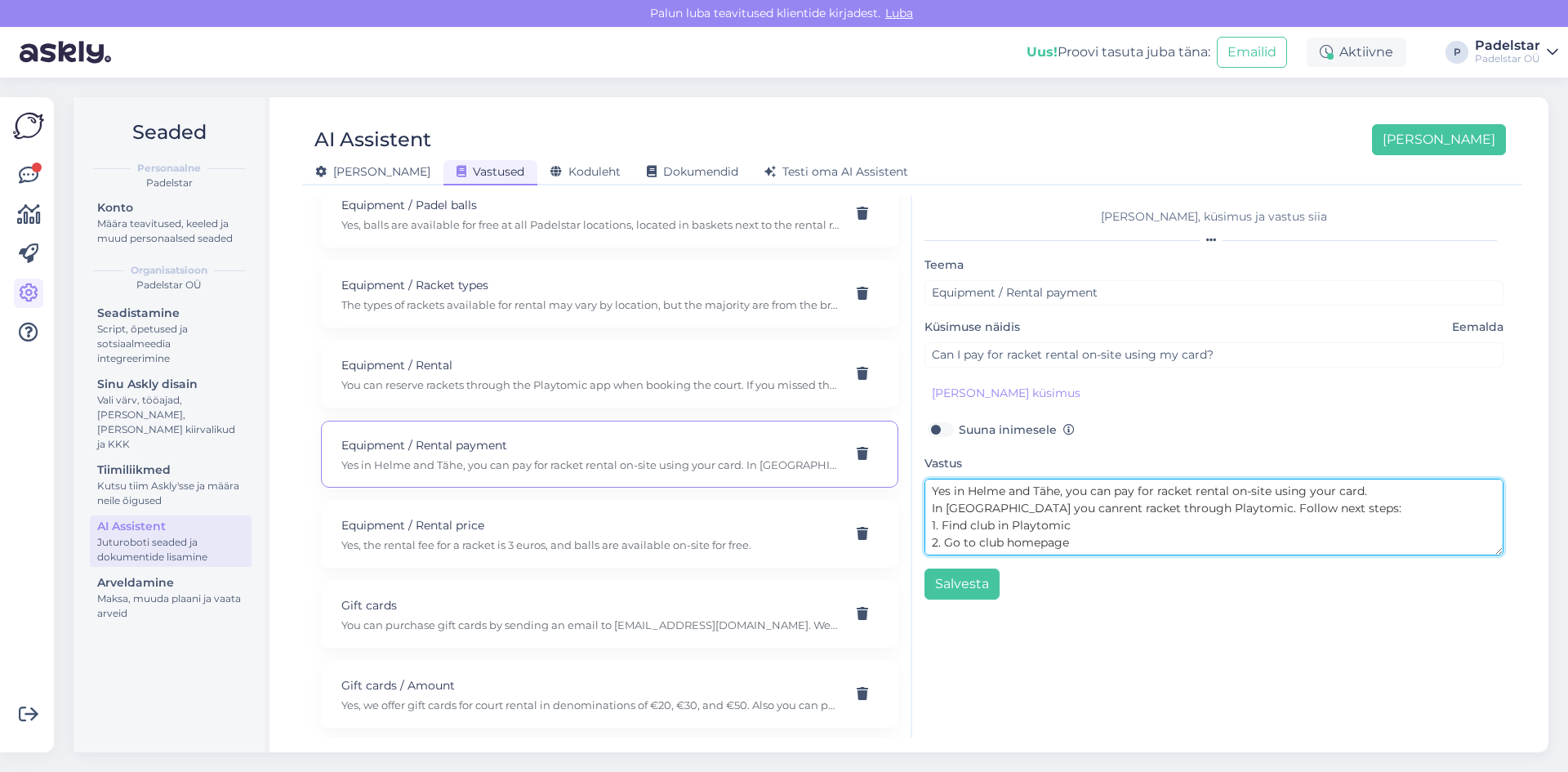
scroll to position [17, 0]
drag, startPoint x: 949, startPoint y: 507, endPoint x: 1109, endPoint y: 545, distance: 164.5
click at [1109, 545] on textarea "Yes in Helme and Tähe, you can pay for racket rental on-site using your card. I…" at bounding box center [1214, 518] width 579 height 77
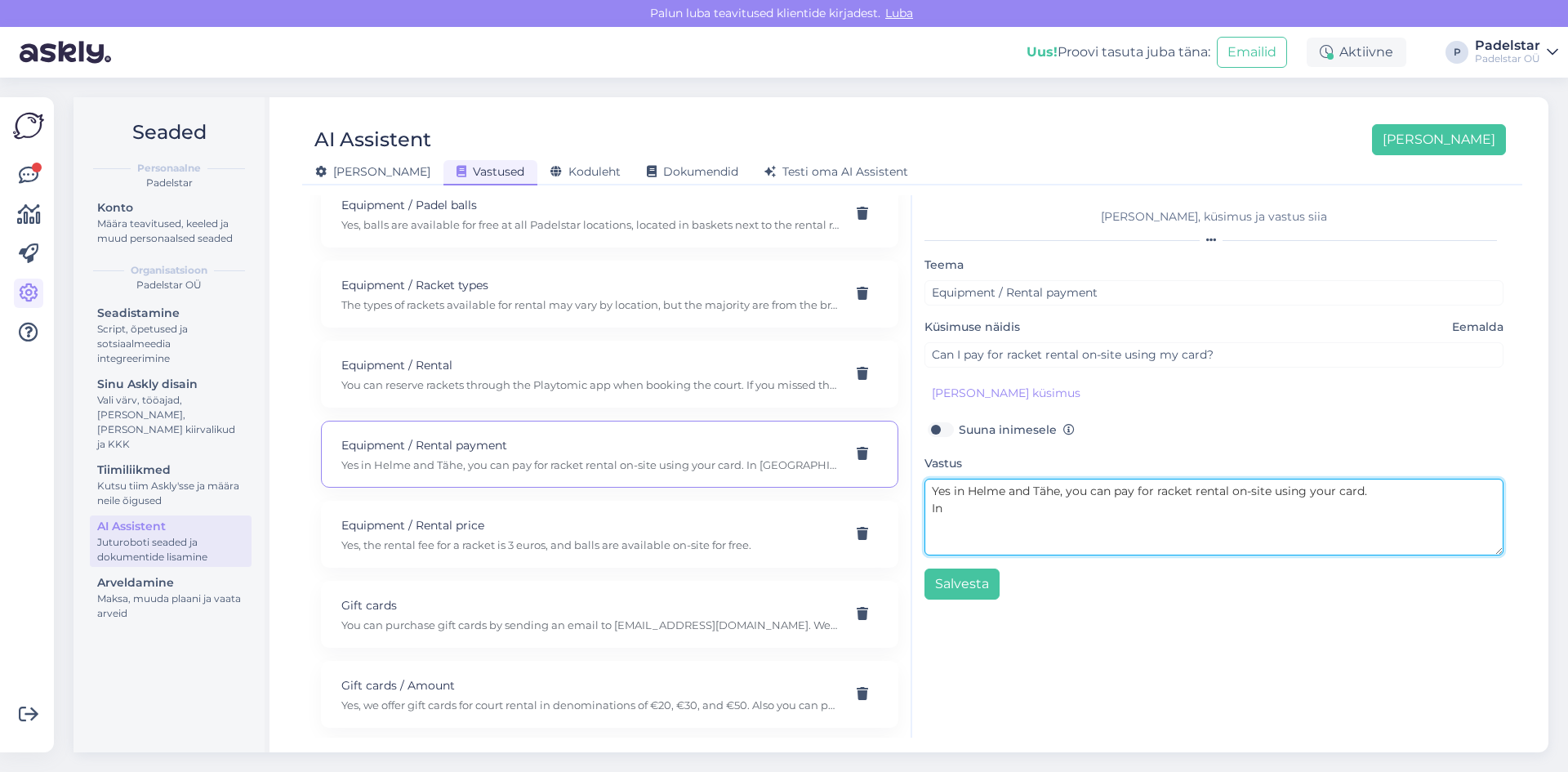
scroll to position [0, 0]
click at [1063, 513] on textarea "Yes in Helme and Tähe, you can pay for racket rental on-site using your card. I…" at bounding box center [1214, 518] width 579 height 77
type textarea "Yes in Helme and Tähe, you can pay for racket rental on-site using your card. I…"
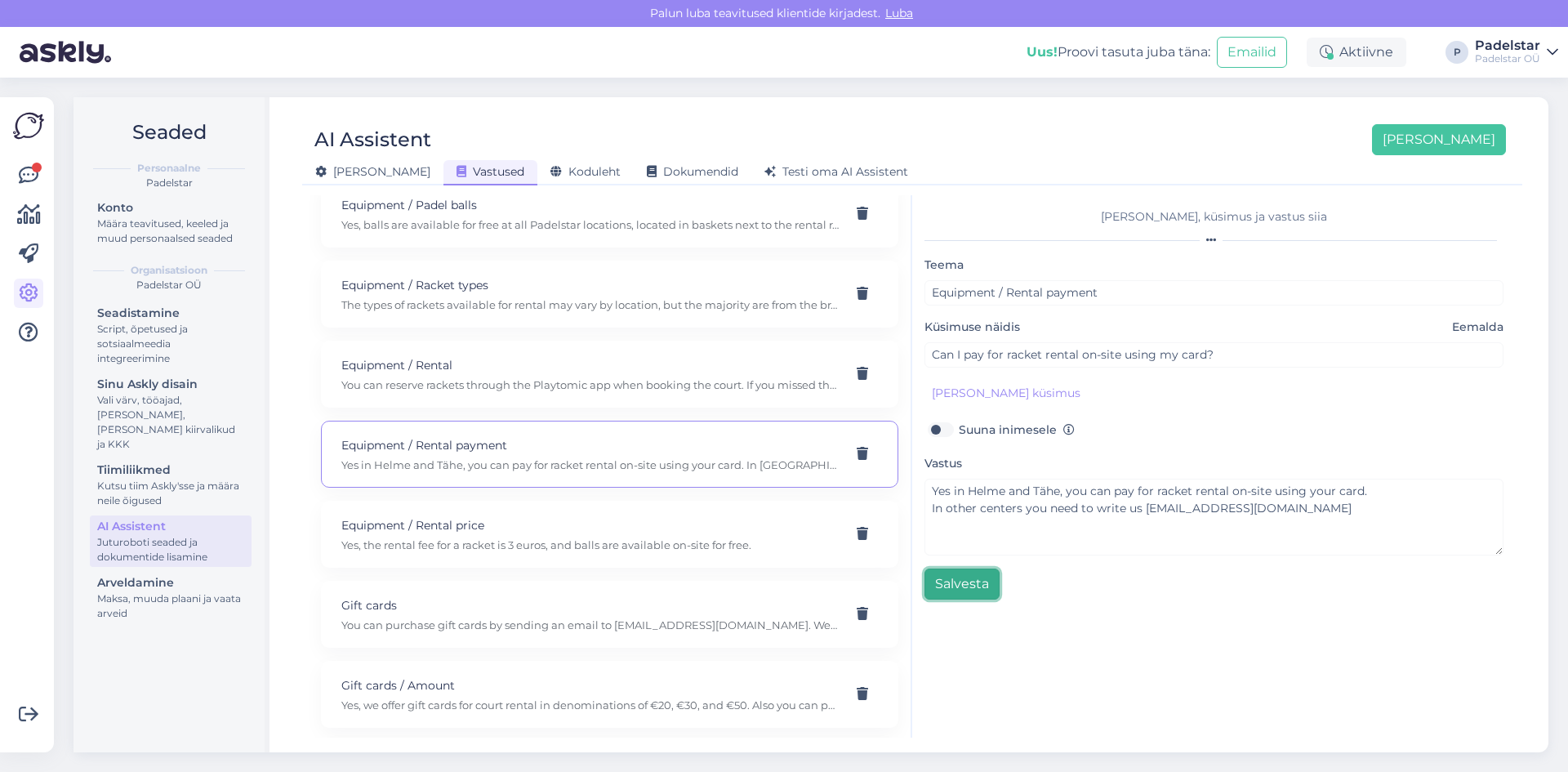
click at [956, 577] on button "Salvesta" at bounding box center [962, 584] width 75 height 31
click at [436, 533] on p "Equipment / Rental price" at bounding box center [590, 525] width 498 height 18
type input "Equipment / Rental price"
type input "Is it true that I need to pay 3 euros for the racket rental and that balls are …"
type textarea "Yes, the rental fee for a racket is 3 euros, and balls are available on-site fo…"
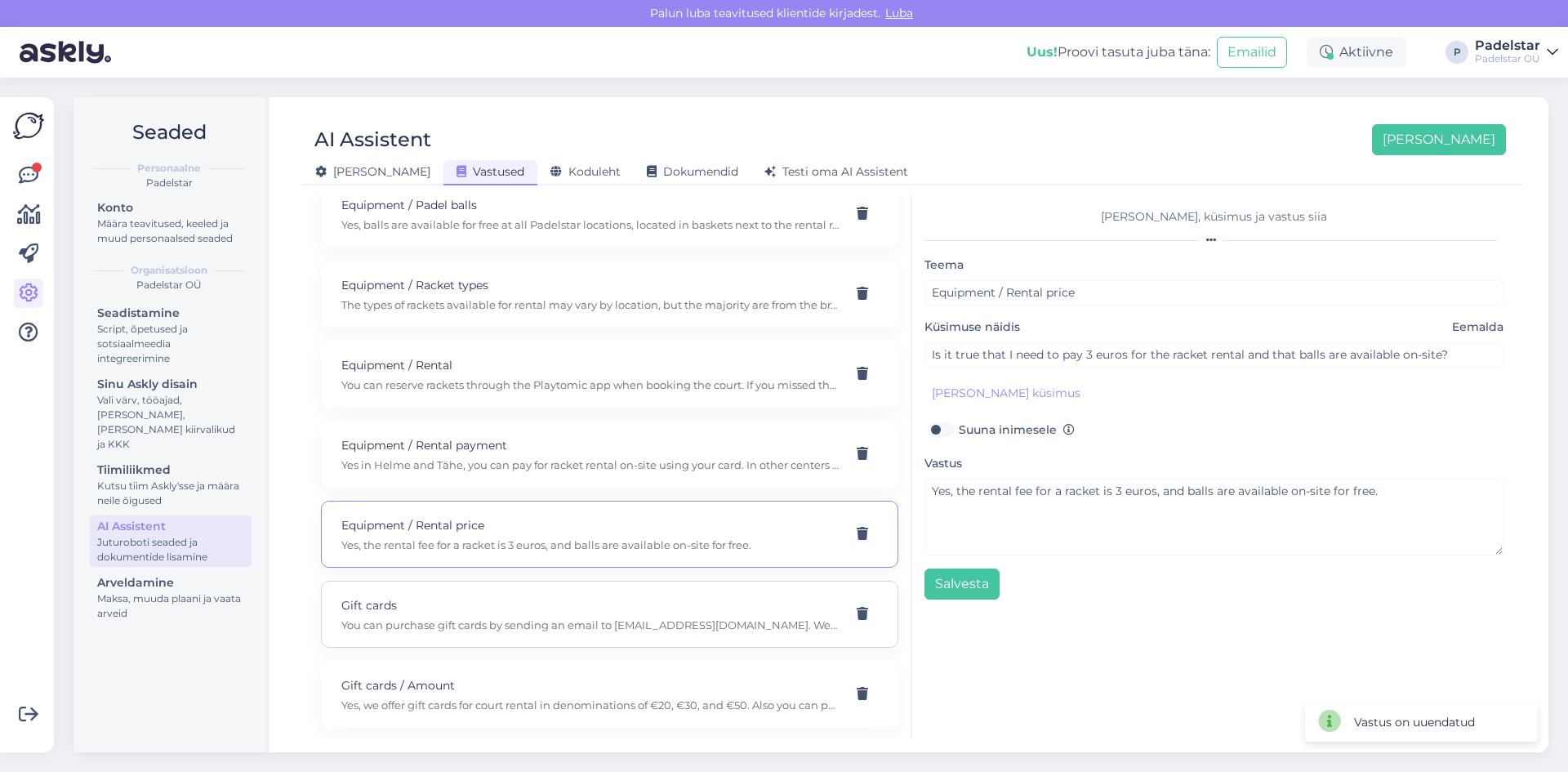
click at [425, 600] on p "Gift cards" at bounding box center [590, 605] width 498 height 18
type input "Gift cards"
type input "How can I purchase the gift cards?"
type textarea "You can purchase gift cards by sending an email to info@padelstar.ee. We will i…"
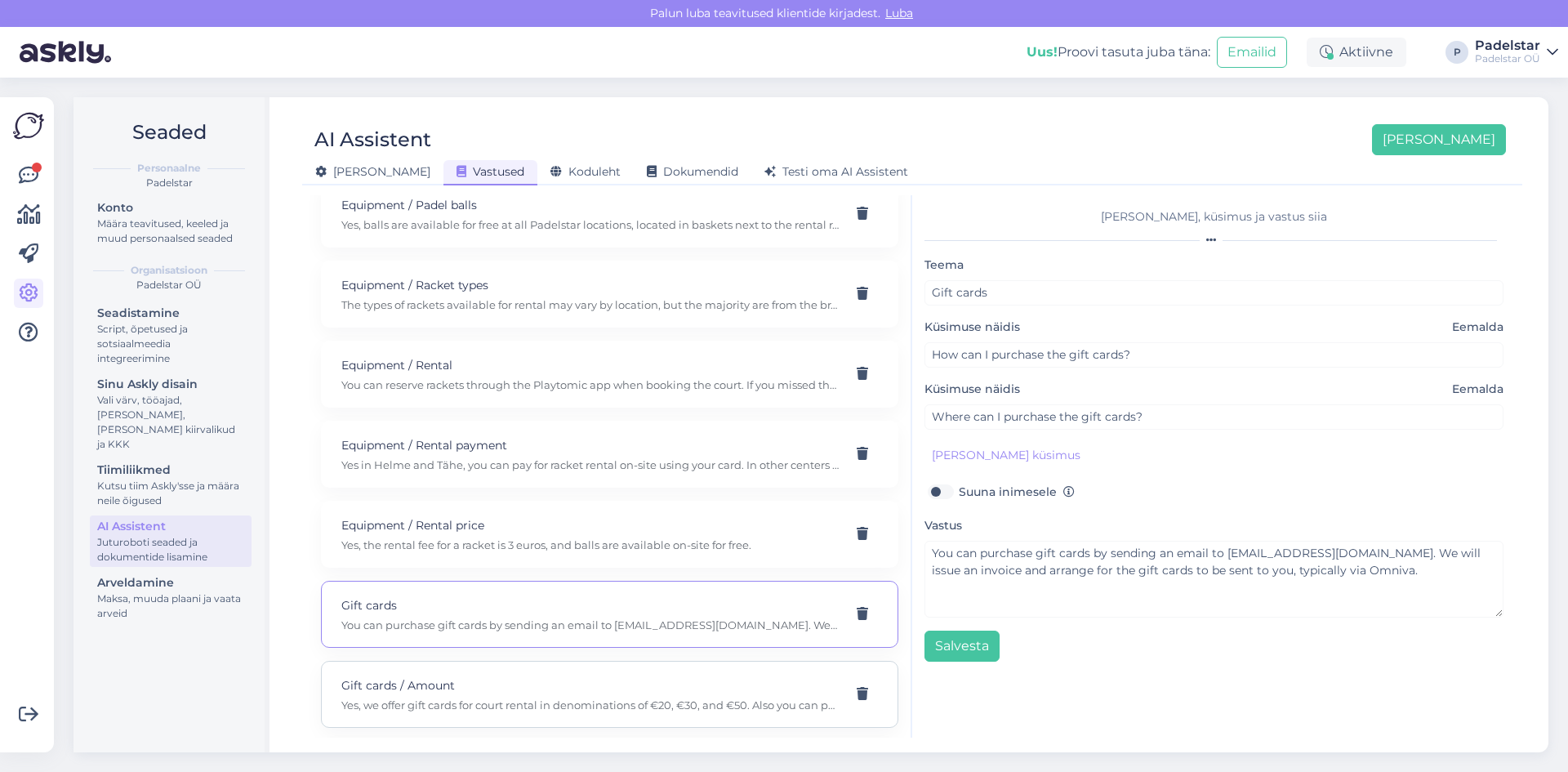
click at [457, 686] on p "Gift cards / Amount" at bounding box center [590, 685] width 498 height 18
type input "Gift cards / Amount"
type input "Do you offer gift cards for purchase?"
type textarea "Yes, we offer gift cards for court rental in denominations of €20, €30, and €50…"
type input "What denominations of gift cards are available?"
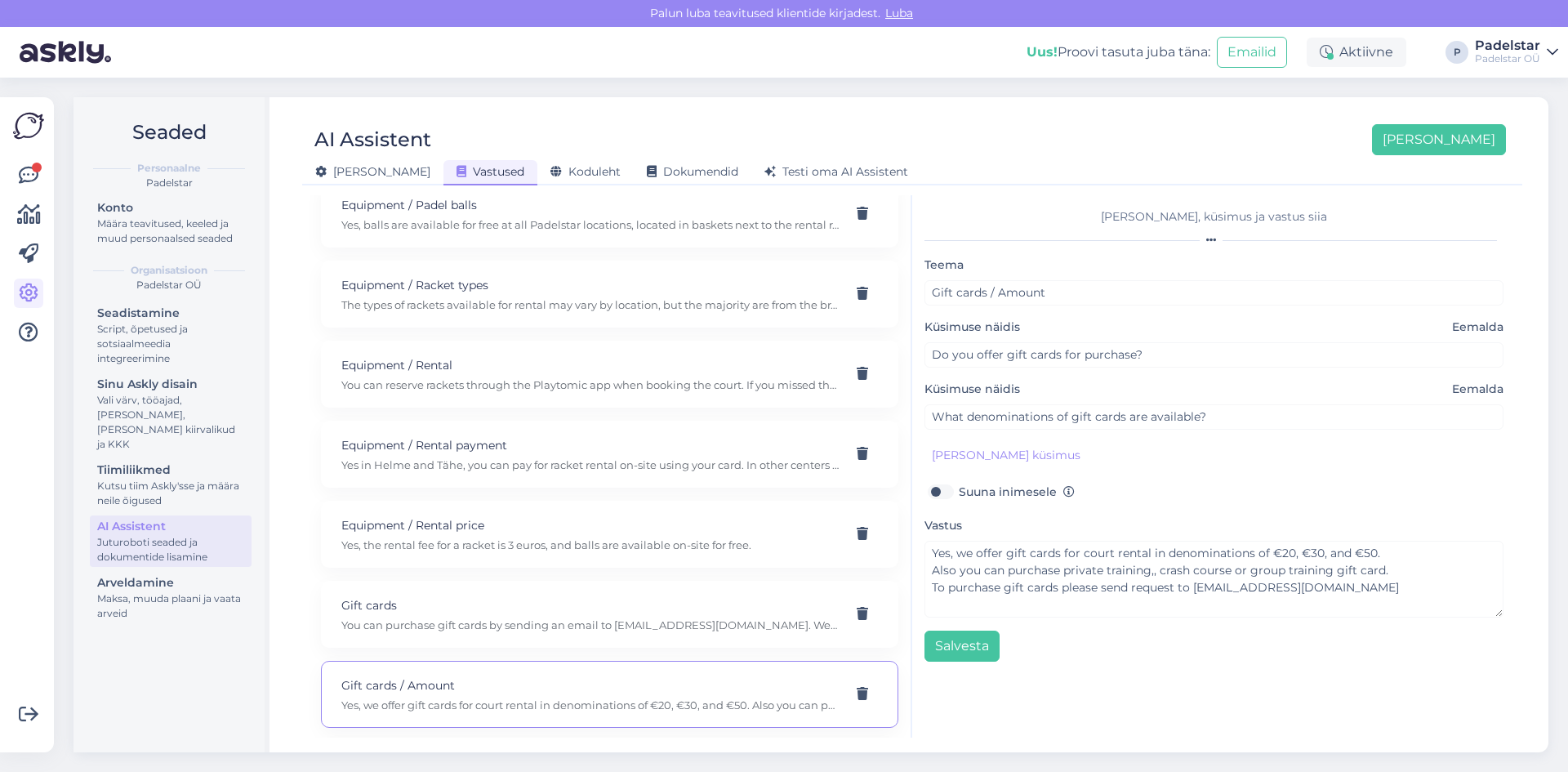
scroll to position [655, 0]
click at [476, 623] on p "Yes, you can choose from available sizes. Please specify your preferred size wh…" at bounding box center [590, 621] width 498 height 14
type input "Hoodie sizes"
type input "Can I choose a specific size for my hoodie?"
type textarea "Yes, you can choose from available sizes. Please specify your preferred size wh…"
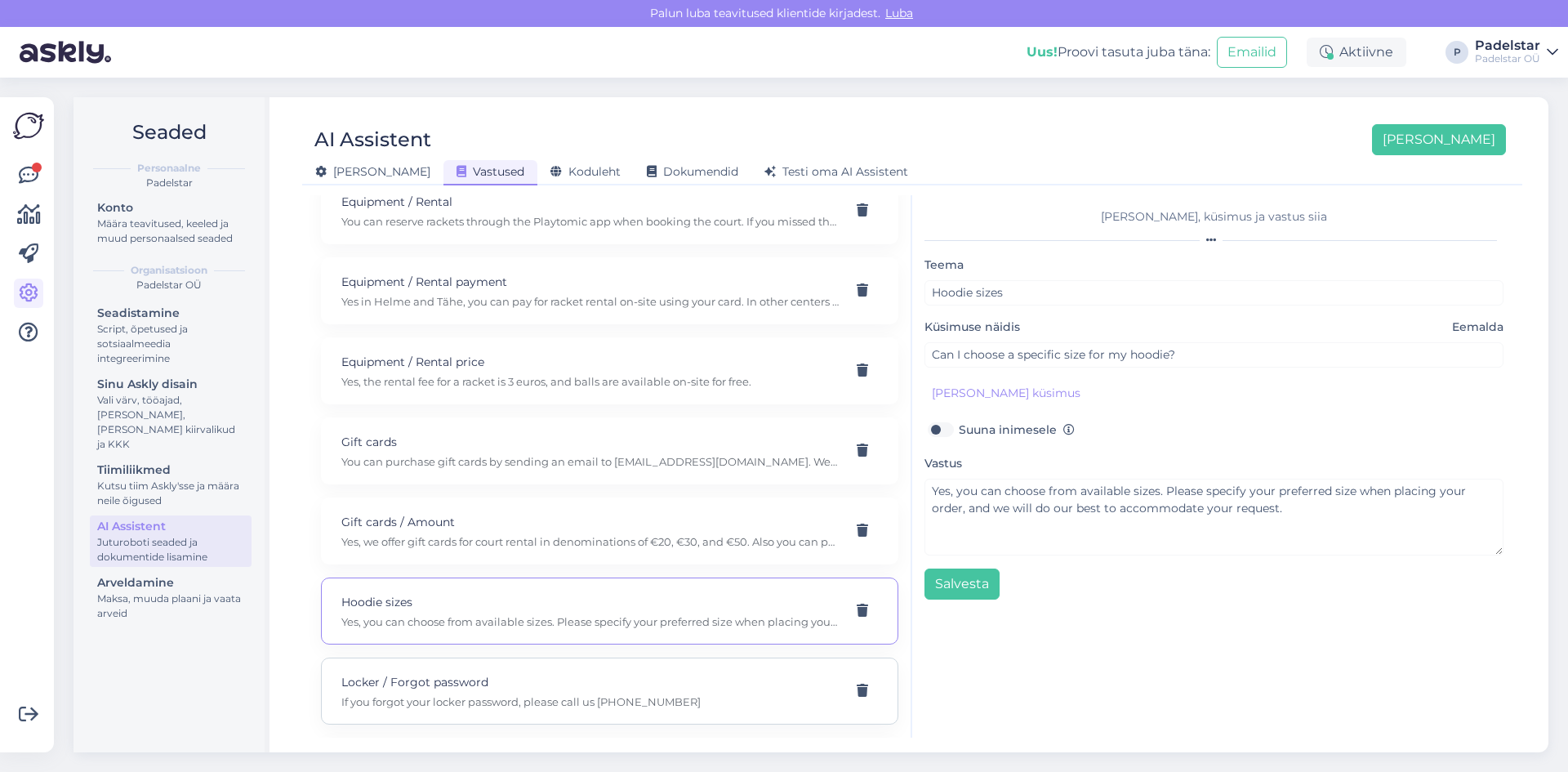
click at [475, 690] on p "Locker / Forgot password" at bounding box center [590, 682] width 498 height 18
type input "Locker / Forgot password"
type input "How can I access my locker if I forgot the password?"
type textarea "If you forgot your locker password, please call us +372 58876918"
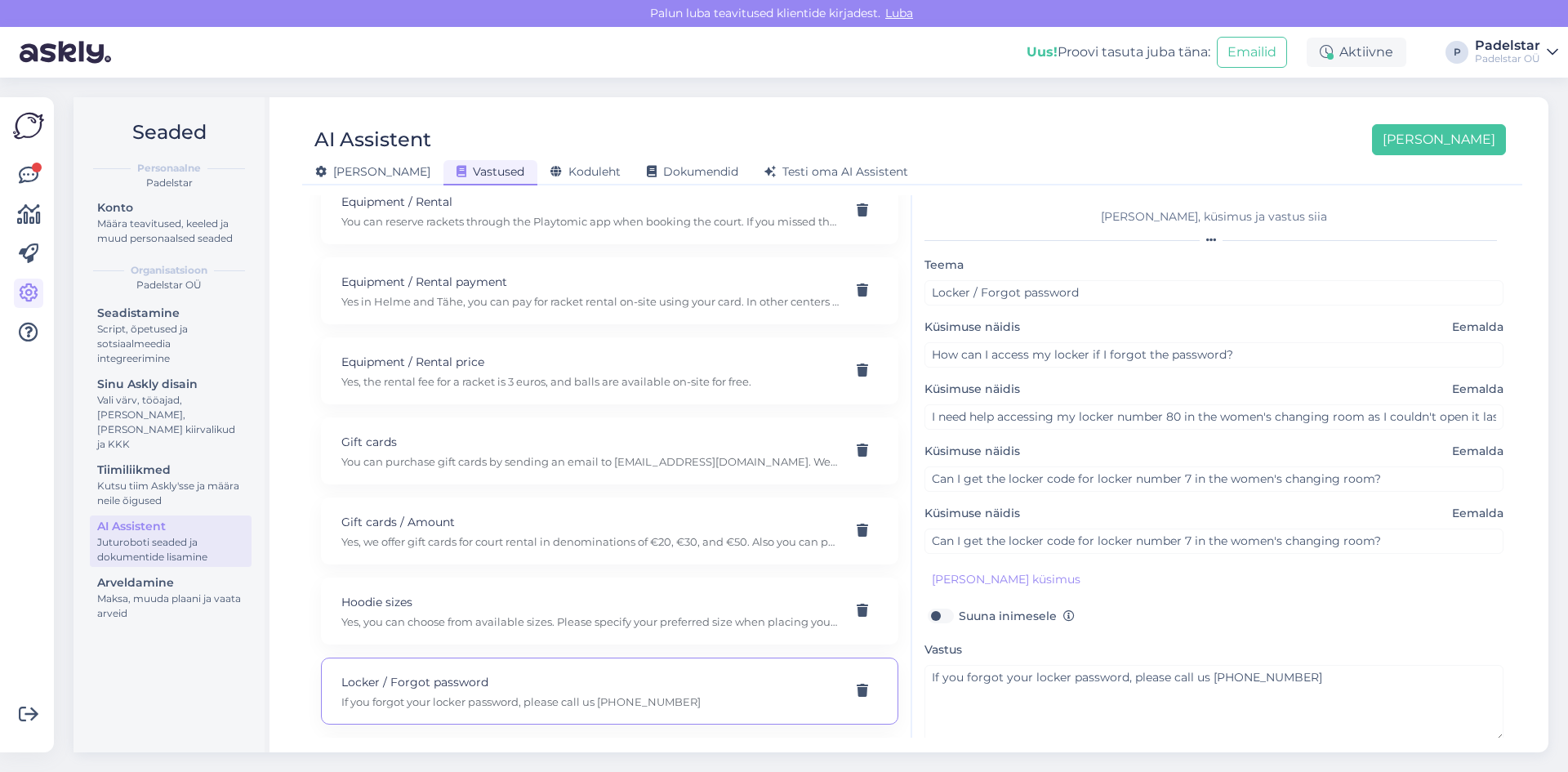
scroll to position [737, 0]
click at [493, 672] on p "Locker / Issue" at bounding box center [590, 680] width 498 height 18
type input "Locker / Issue"
type input "I need help accessing my locker because the code I have is not functioning."
type textarea "Please provide the location of the center and your locker number. We can help y…"
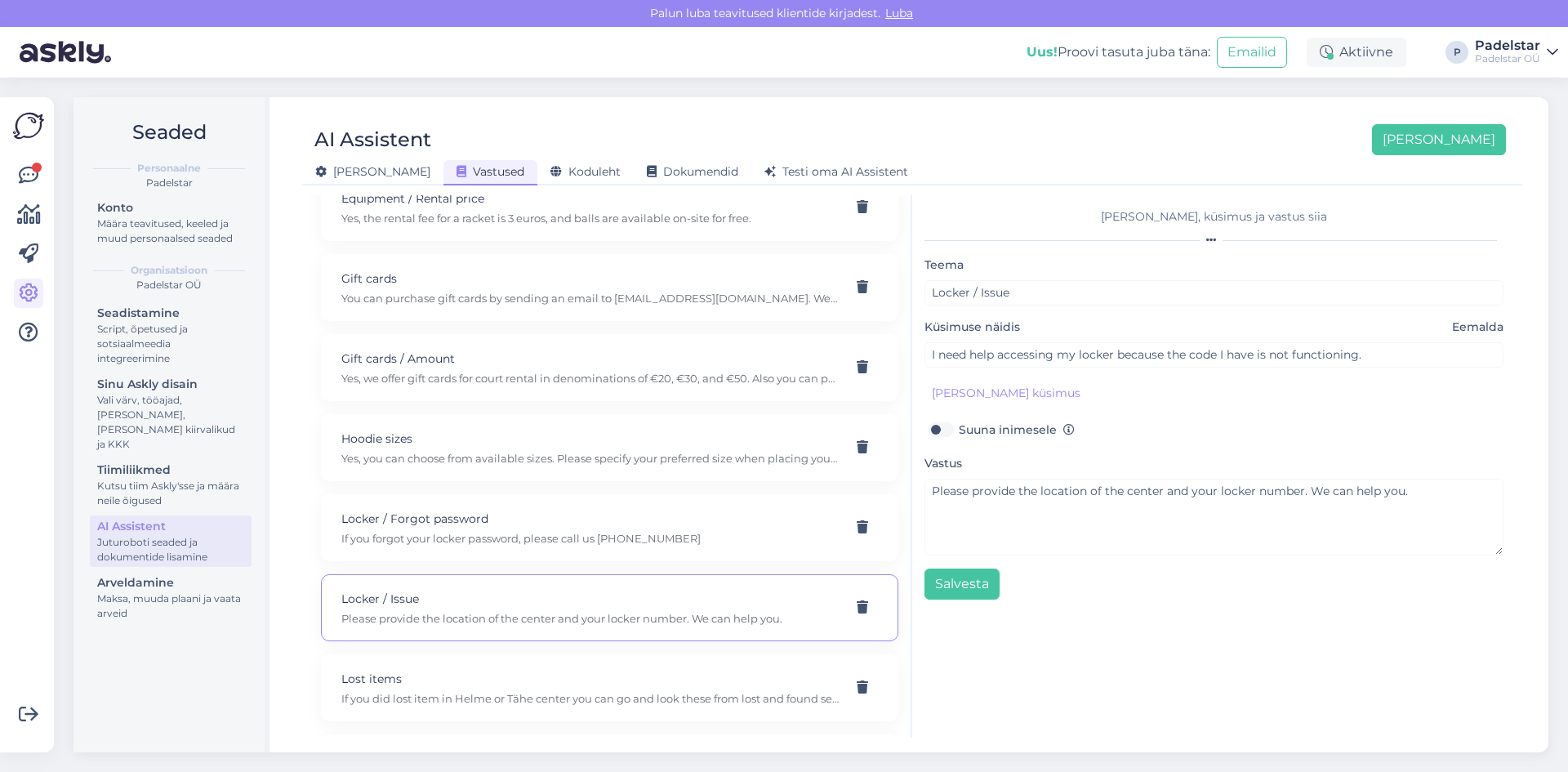
scroll to position [901, 0]
click at [534, 612] on p "If you did lost item in Helme or Tähe center you can go and look these from los…" at bounding box center [590, 616] width 498 height 14
type input "Lost items"
type input "How can I get my lost item back?"
type textarea "If you did lost item in Helme or Tähe center you can go and look these from los…"
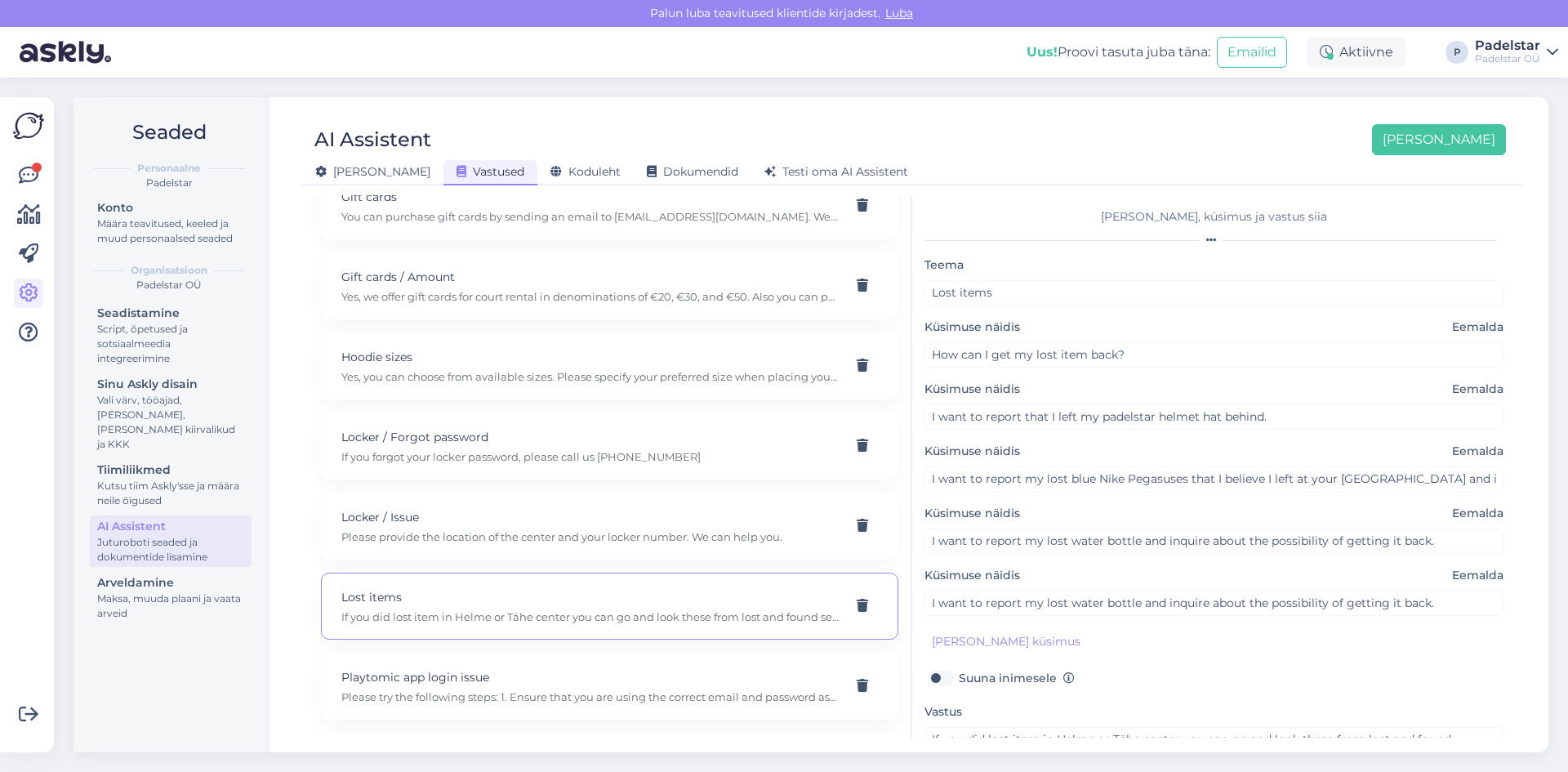
scroll to position [123, 0]
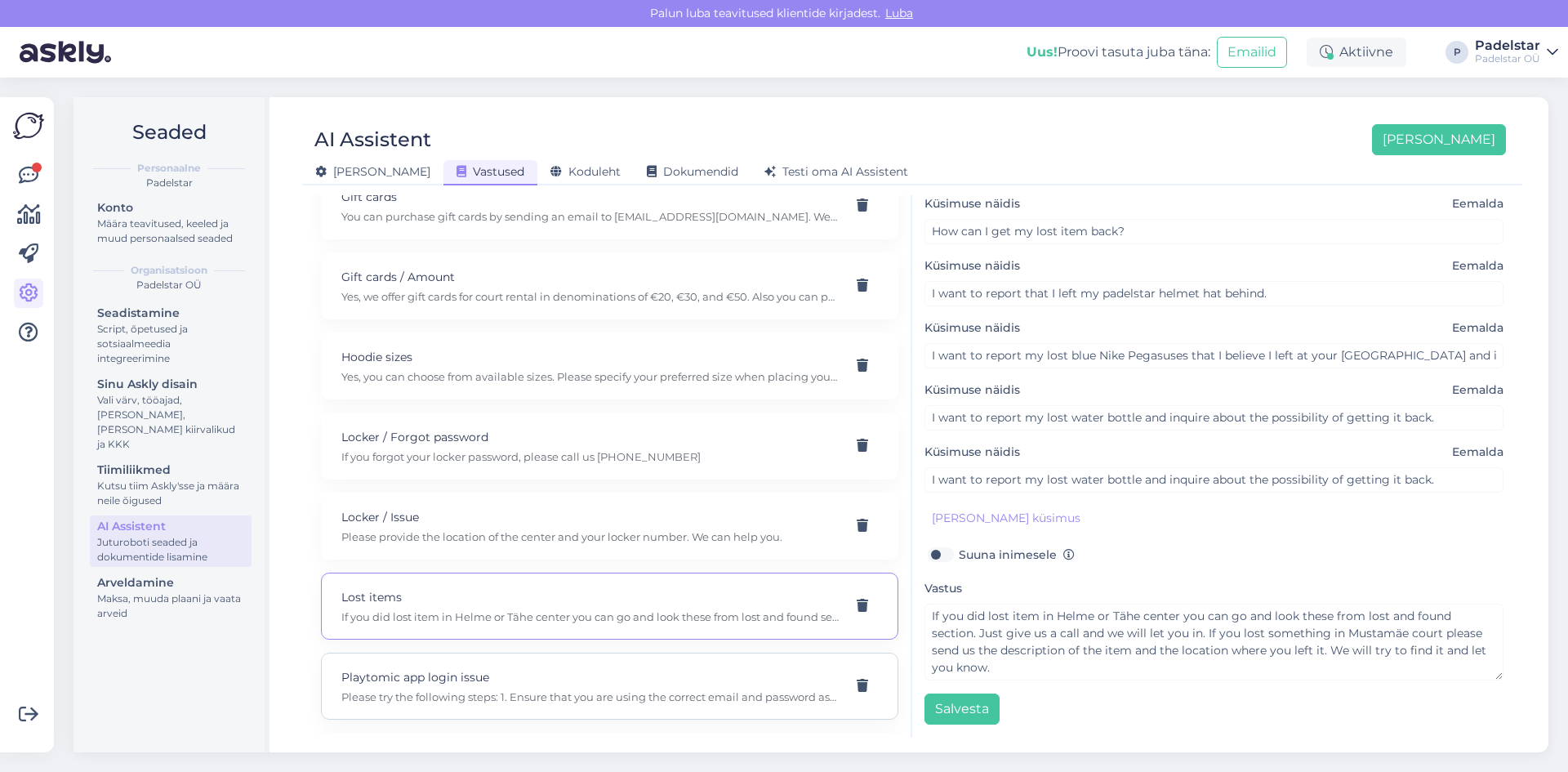
click at [517, 683] on p "Playtomic app login issue" at bounding box center [590, 677] width 498 height 18
type input "Playtomic app login issue"
type input "How can I resolve login issues with the Playtomic app?"
type textarea "Please try the following steps: 1. Ensure that you are using the correct email …"
type input "What should I do if I can't access my booking on the Playtomic app?"
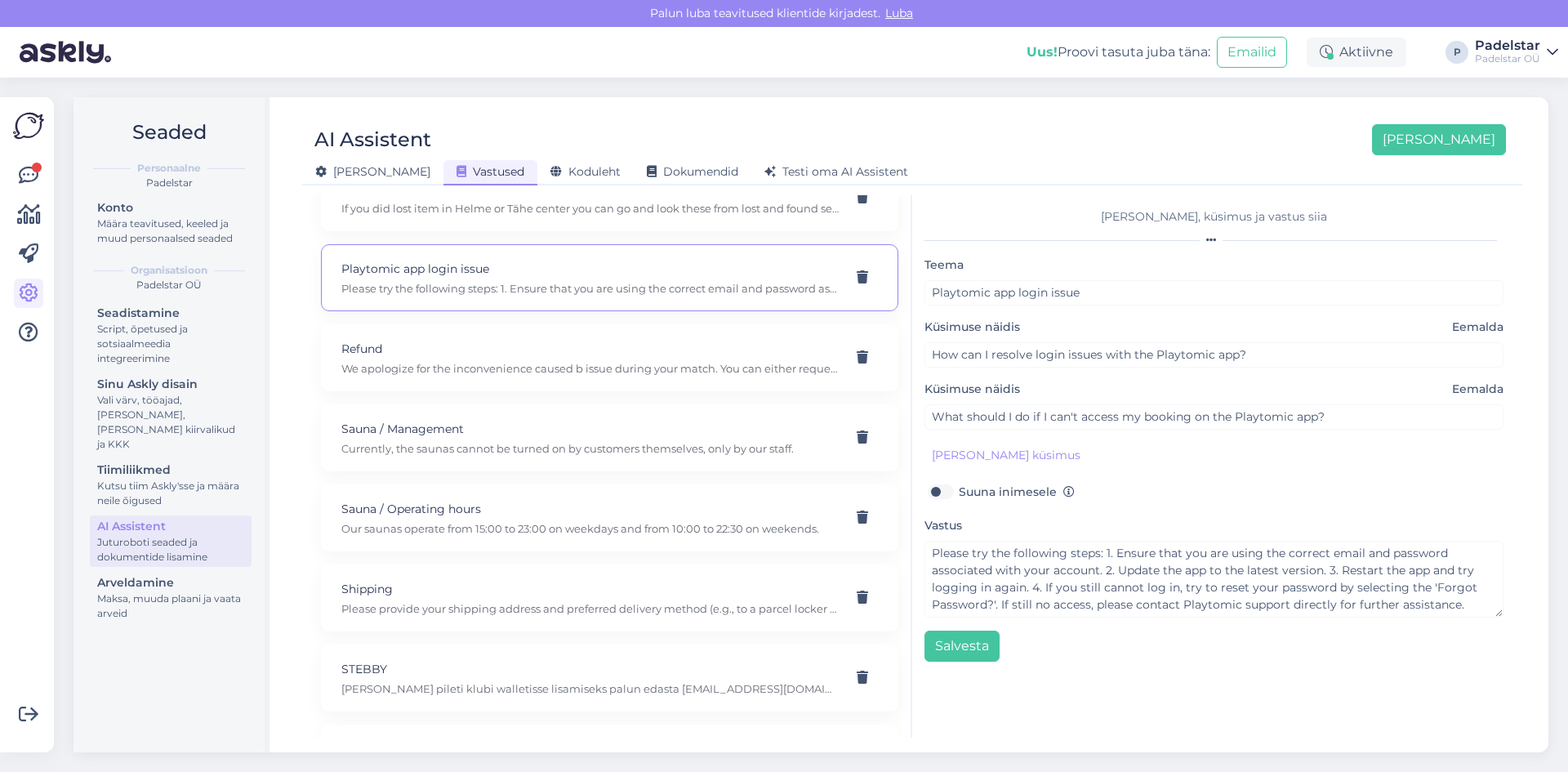
scroll to position [1391, 0]
click at [475, 365] on p "Currently, the saunas cannot be turned on by customers themselves, only by our …" at bounding box center [590, 366] width 498 height 14
type input "Sauna / Management"
type input "Can I turn the sauna on myself before training?"
type textarea "Currently, the saunas cannot be turned on by customers themselves, only by our …"
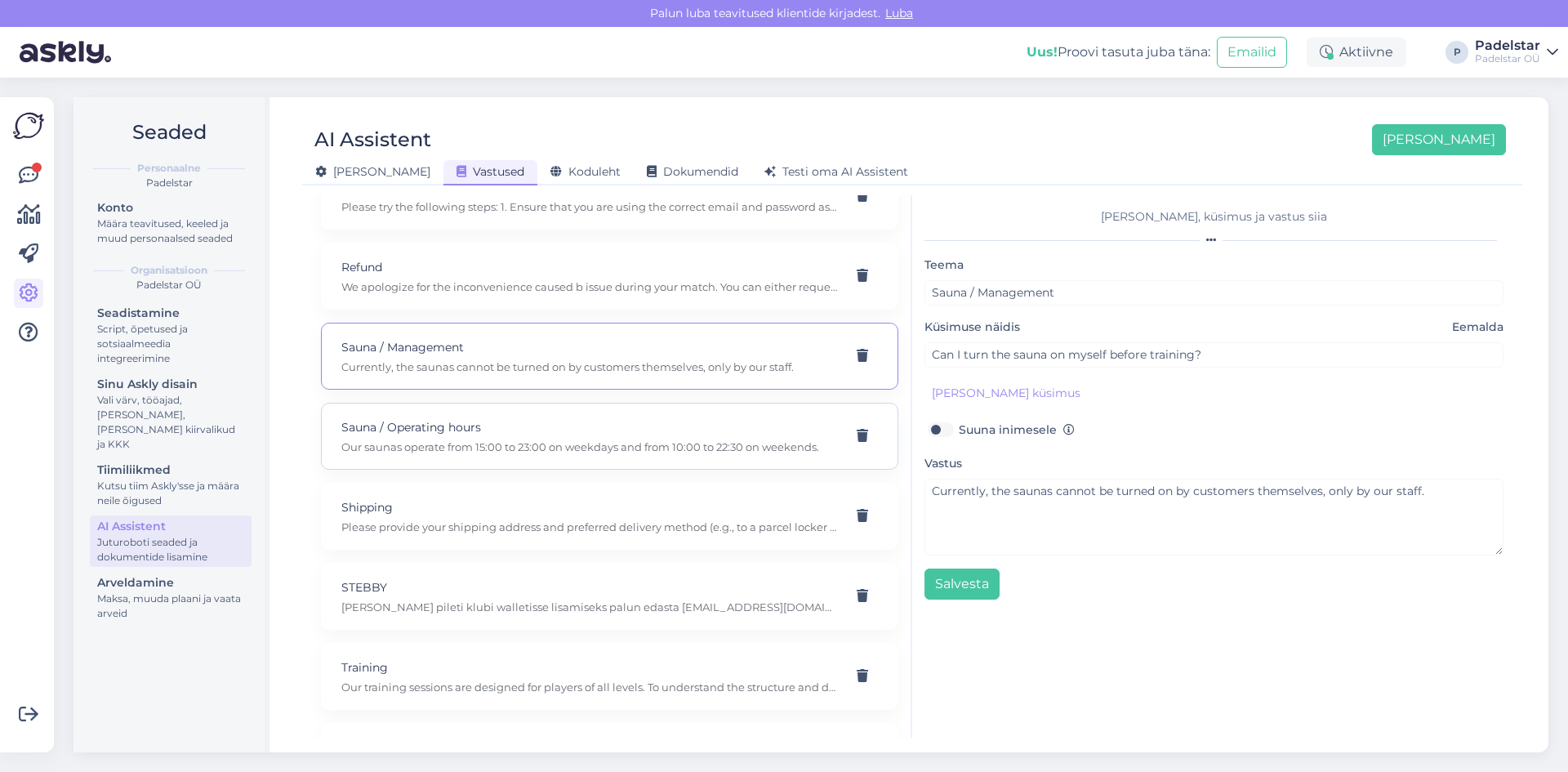
click at [426, 431] on p "Sauna / Operating hours" at bounding box center [590, 427] width 498 height 18
type input "Sauna / Operating hours"
type input "What are the sauna opening hours?"
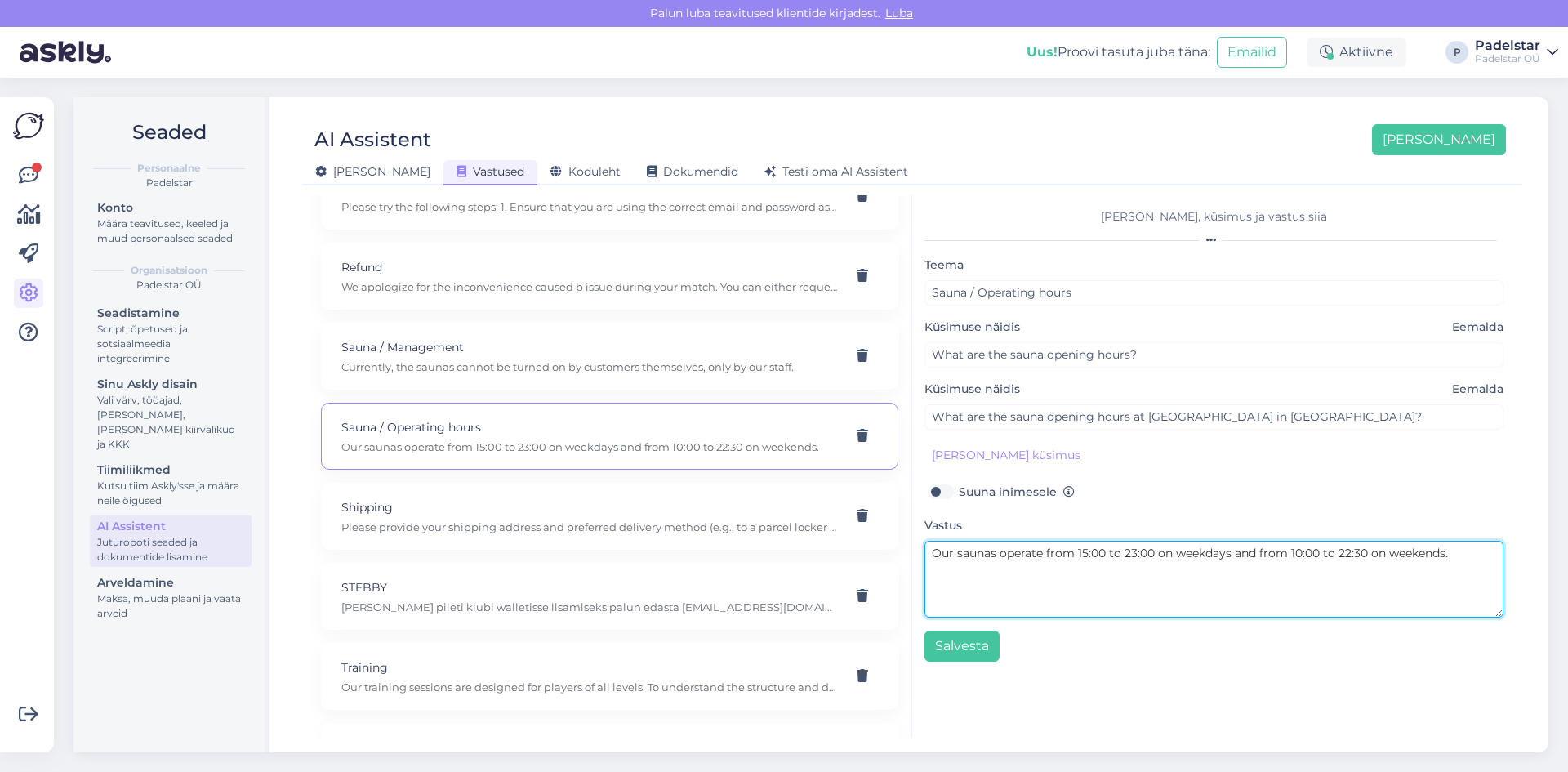
click at [1075, 560] on textarea "Our saunas operate from 15:00 to 23:00 on weekdays and from 10:00 to 22:30 on w…" at bounding box center [1214, 580] width 579 height 77
type textarea "Our saunas operate from 9:00-12:00 and 15:00 to 23:00 on weekdays and from 10:0…"
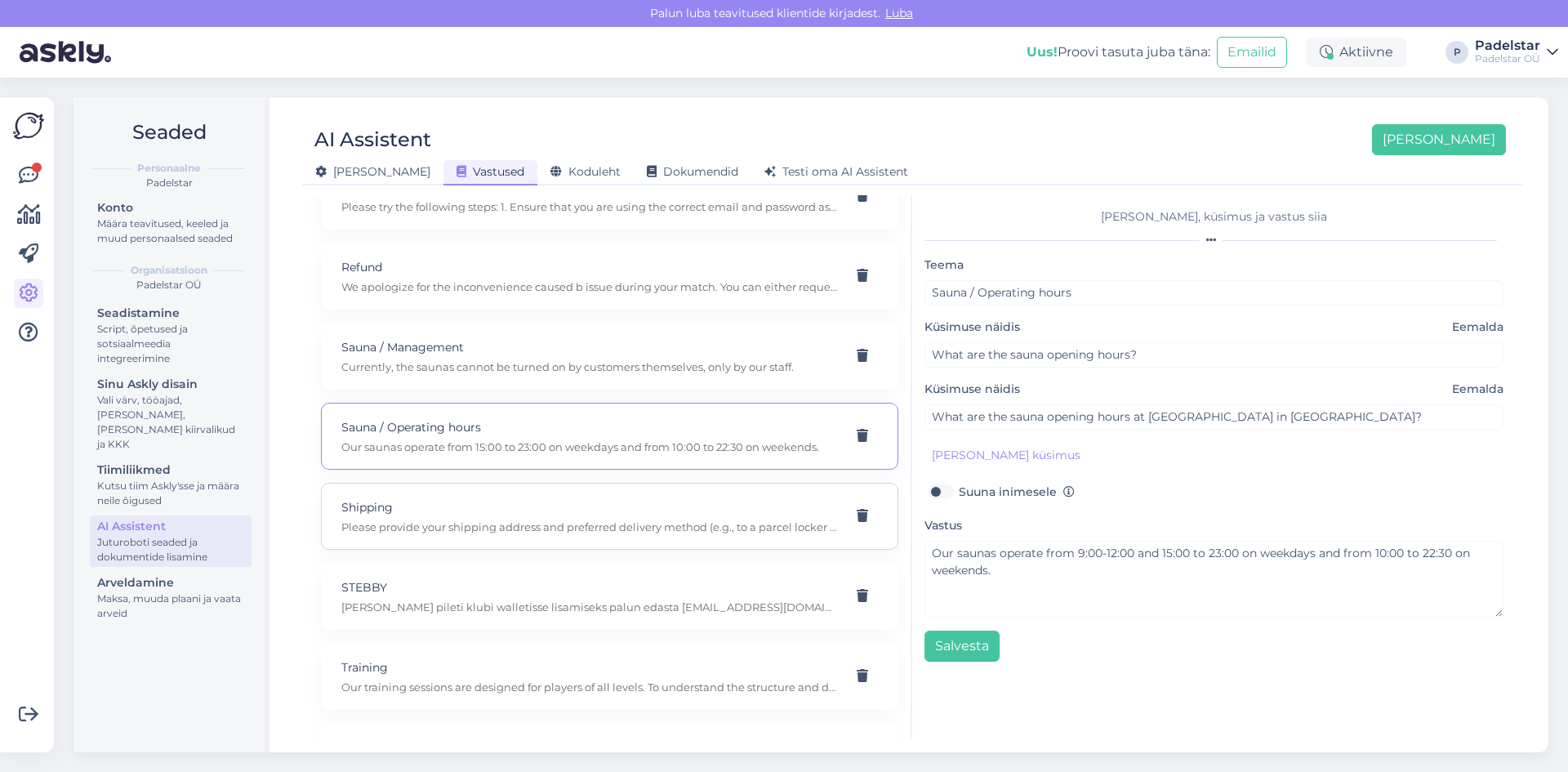
click at [454, 524] on p "Please provide your shipping address and preferred delivery method (e.g., to a …" at bounding box center [590, 527] width 498 height 14
type input "Shipping"
type input "What are the shipping details for my hoodie?"
type textarea "Please provide your shipping address and preferred delivery method (e.g., to a …"
type input "Is my hoodie ready and when will it be shipped?"
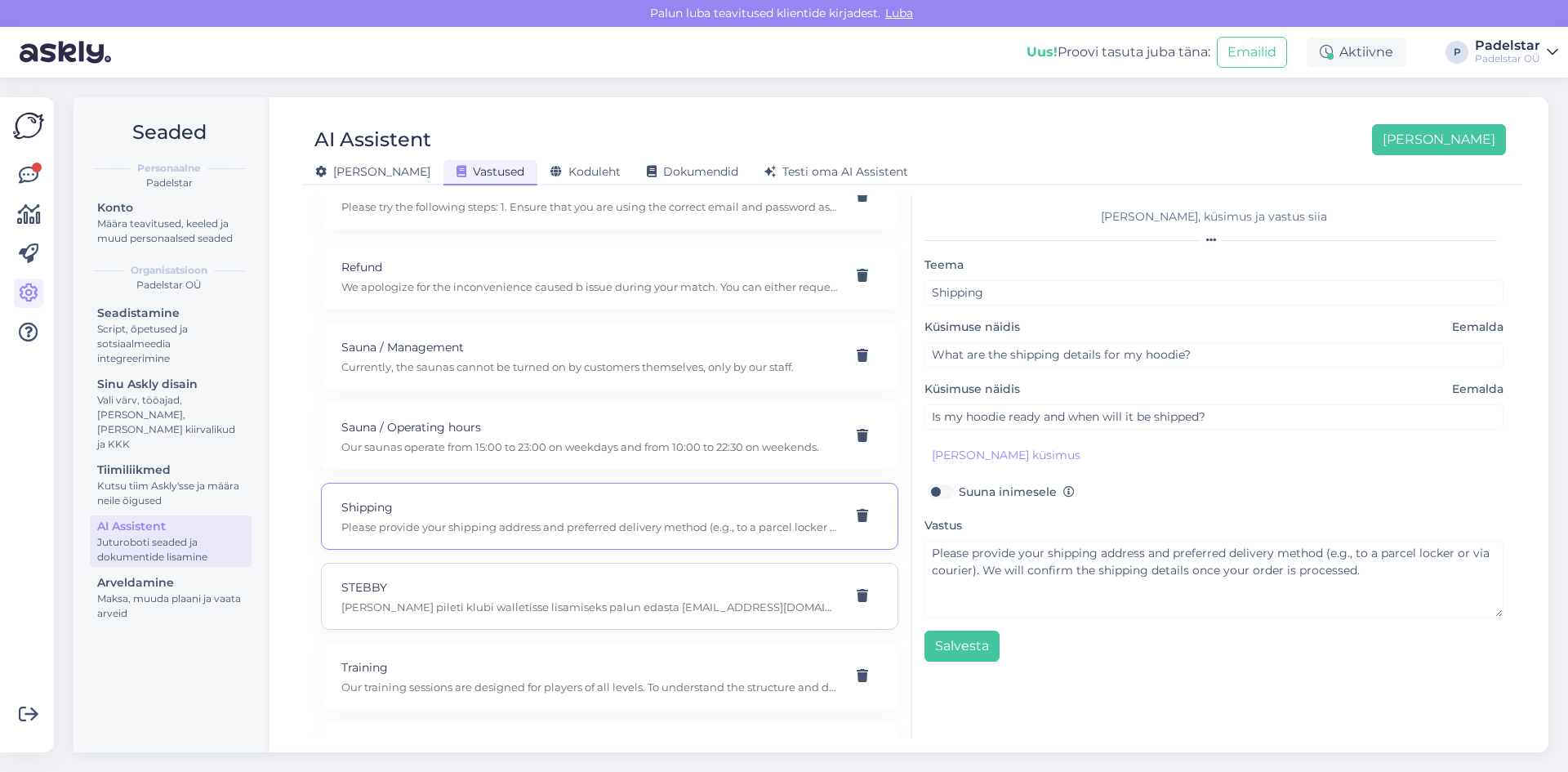
click at [401, 606] on p "Stebby pileti klubi walletisse lisamiseks palun edasta info@padelstar.ee emaili…" at bounding box center [590, 607] width 498 height 14
type input "STEBBY"
type input "Mul on stebby kood, mis edasi?"
type textarea "Stebby pileti klubi walletisse lisamiseks palun edasta info@padelstar.ee emaili…"
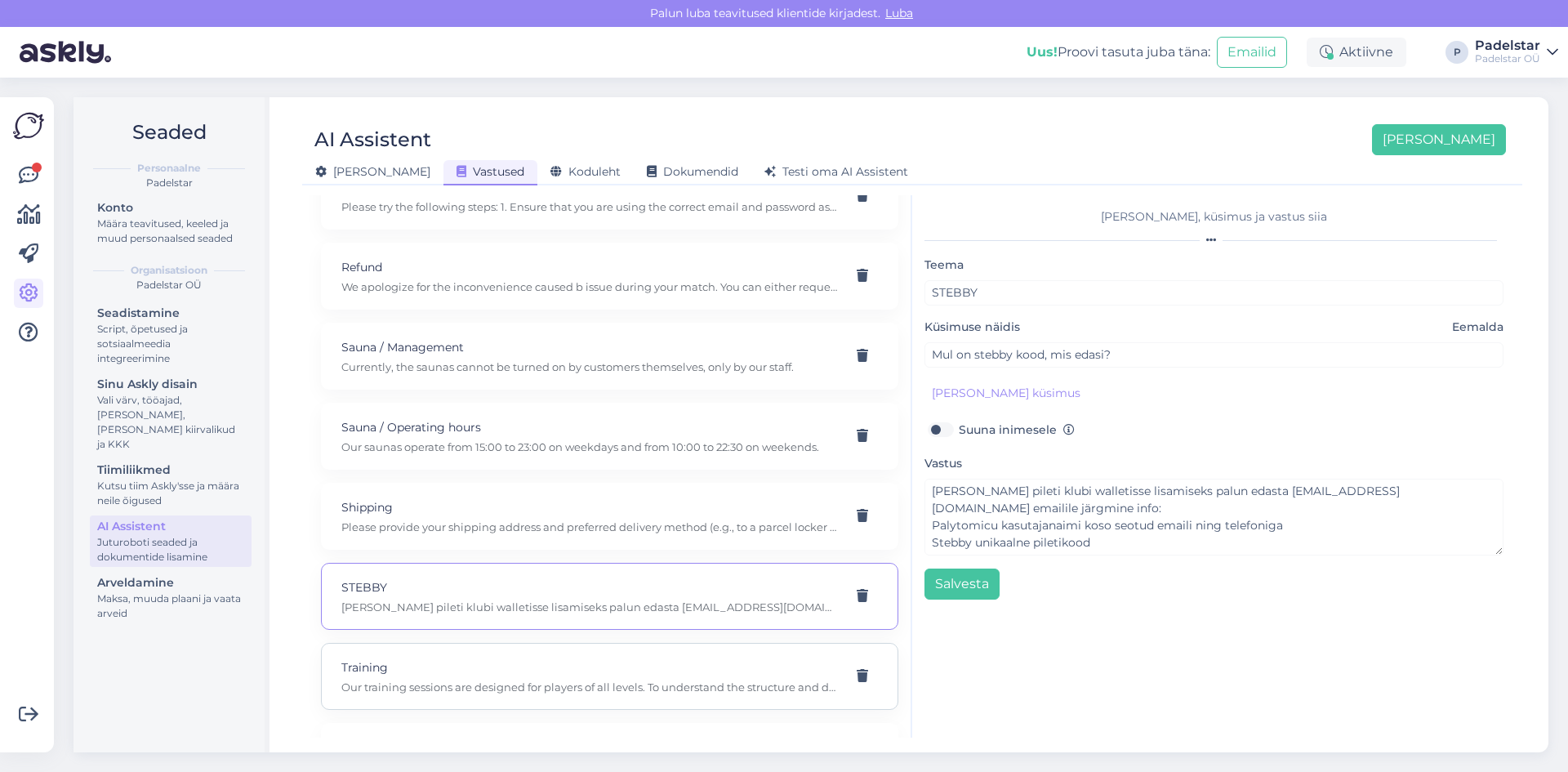
click at [395, 665] on p "Training" at bounding box center [590, 667] width 498 height 18
type input "Training"
type input "How do the training sessions work?"
type textarea "Our training sessions are designed for players of all levels. To understand the…"
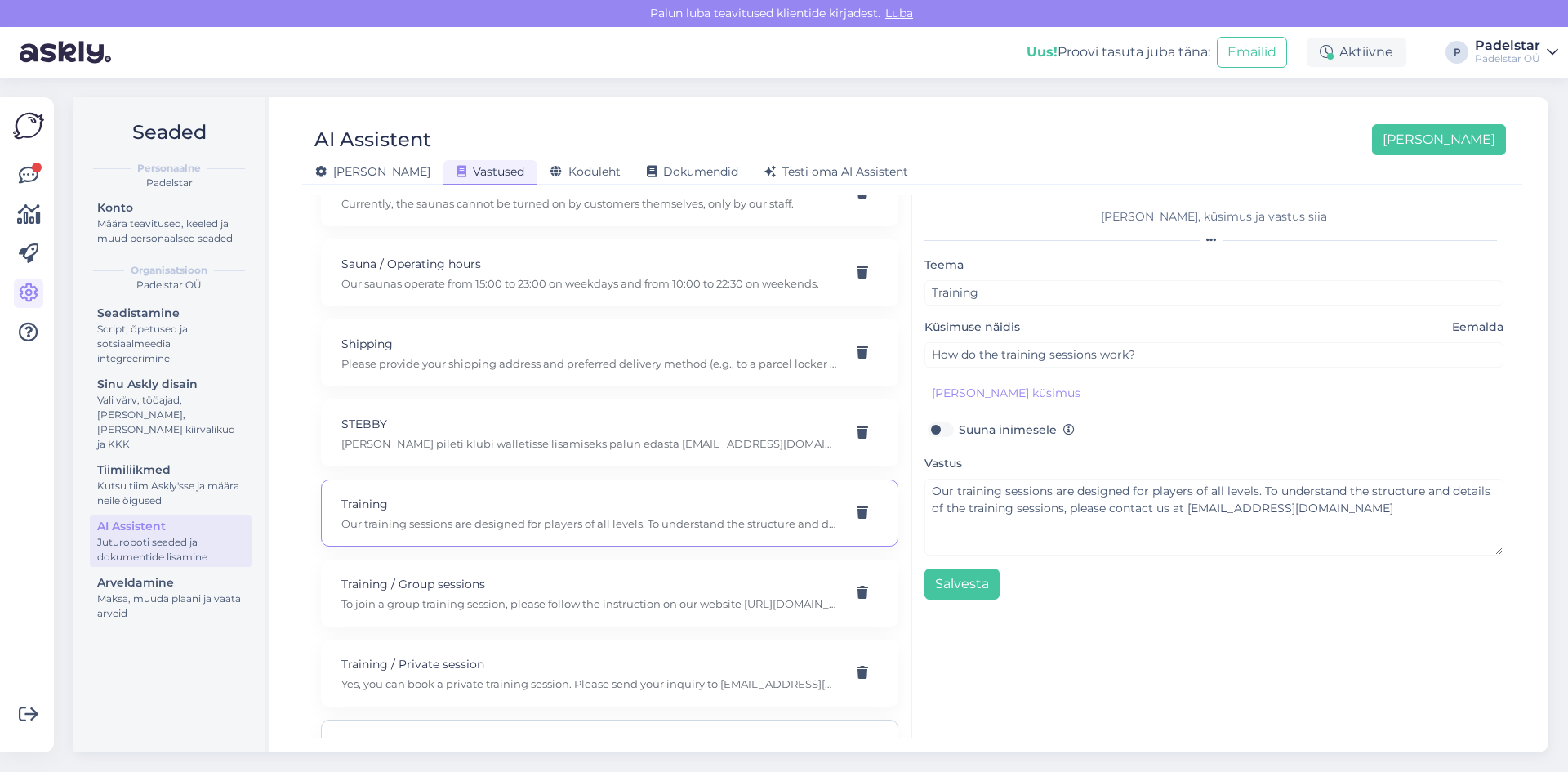
scroll to position [1636, 0]
click at [520, 523] on p "To join a group training session, please follow the instruction on our website …" at bounding box center [590, 522] width 498 height 14
type input "Training / Group sessions"
type input "Are there any available group training sessions for intermediate level on Thurs…"
type textarea "To join a group training session, please follow the instruction on our website …"
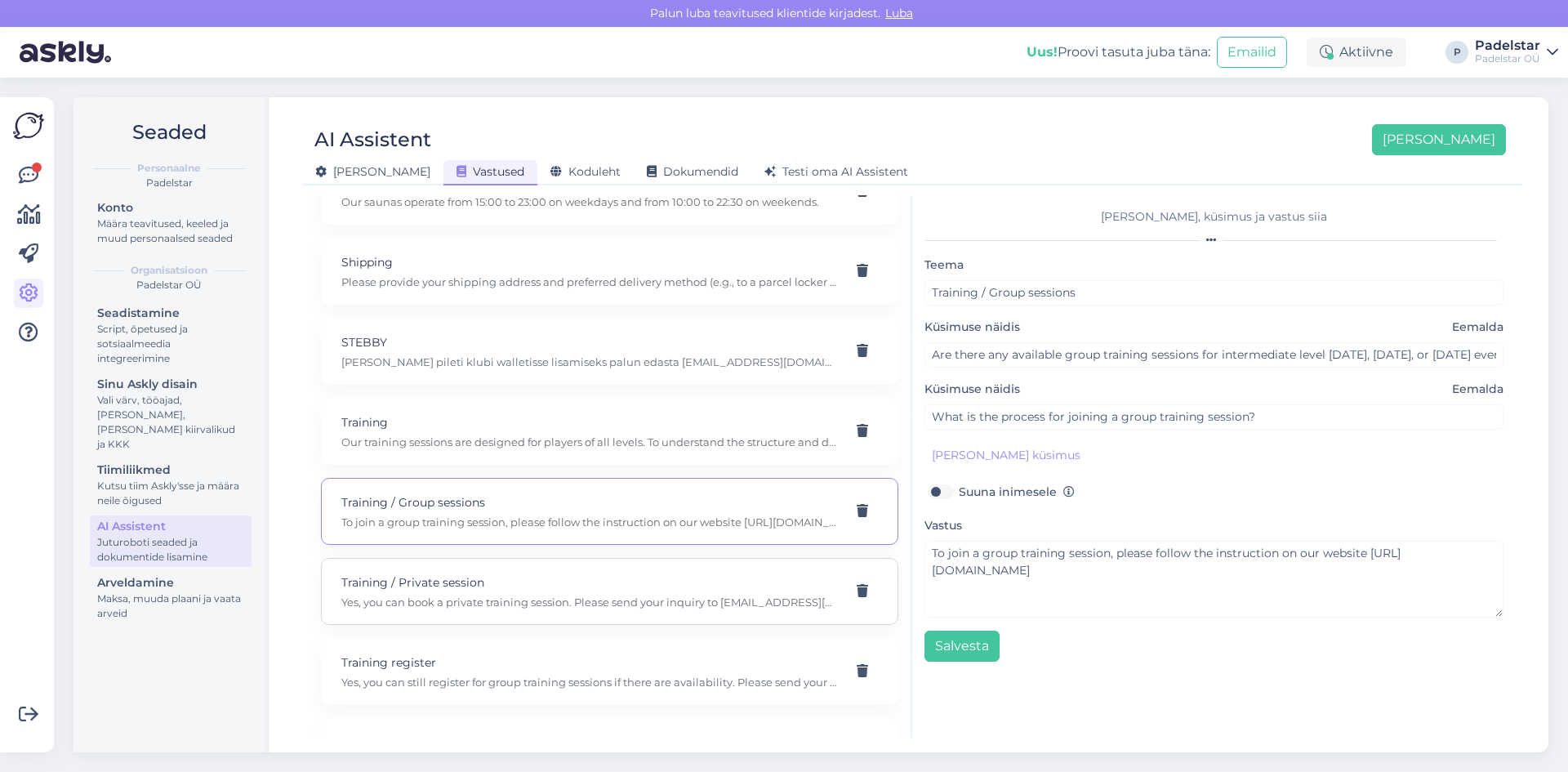
click at [501, 578] on p "Training / Private session" at bounding box center [590, 582] width 498 height 18
type input "Training / Private session"
type input "Can I book a private training session?"
type textarea "Yes, you can book a private training session. Please send your inquiry to akade…"
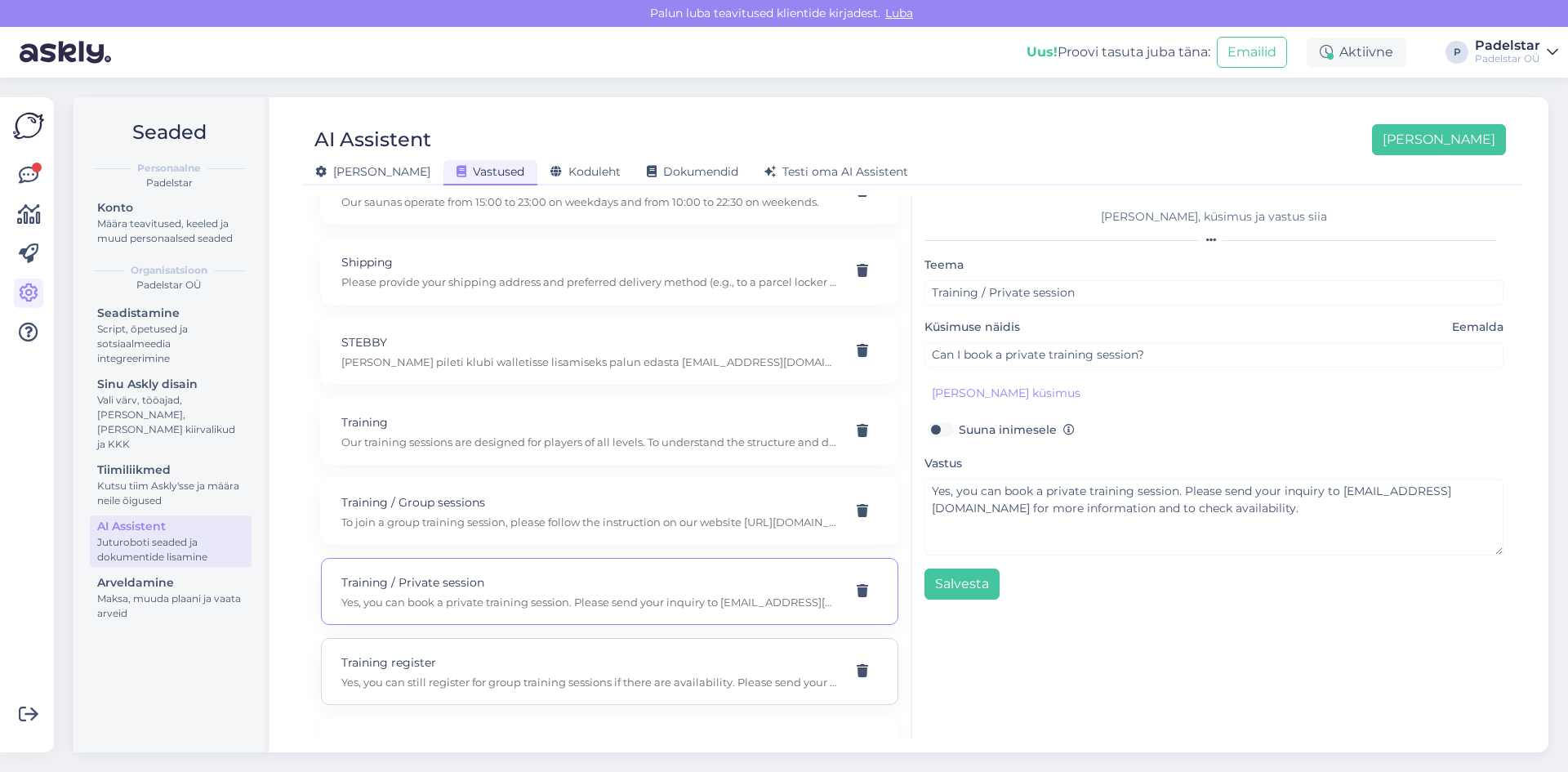
click at [482, 668] on p "Training register" at bounding box center [590, 662] width 498 height 18
type input "Training register"
type input "Can I still register for the group training sessions?"
type textarea "Yes, you can still register for group training sessions if there are availabili…"
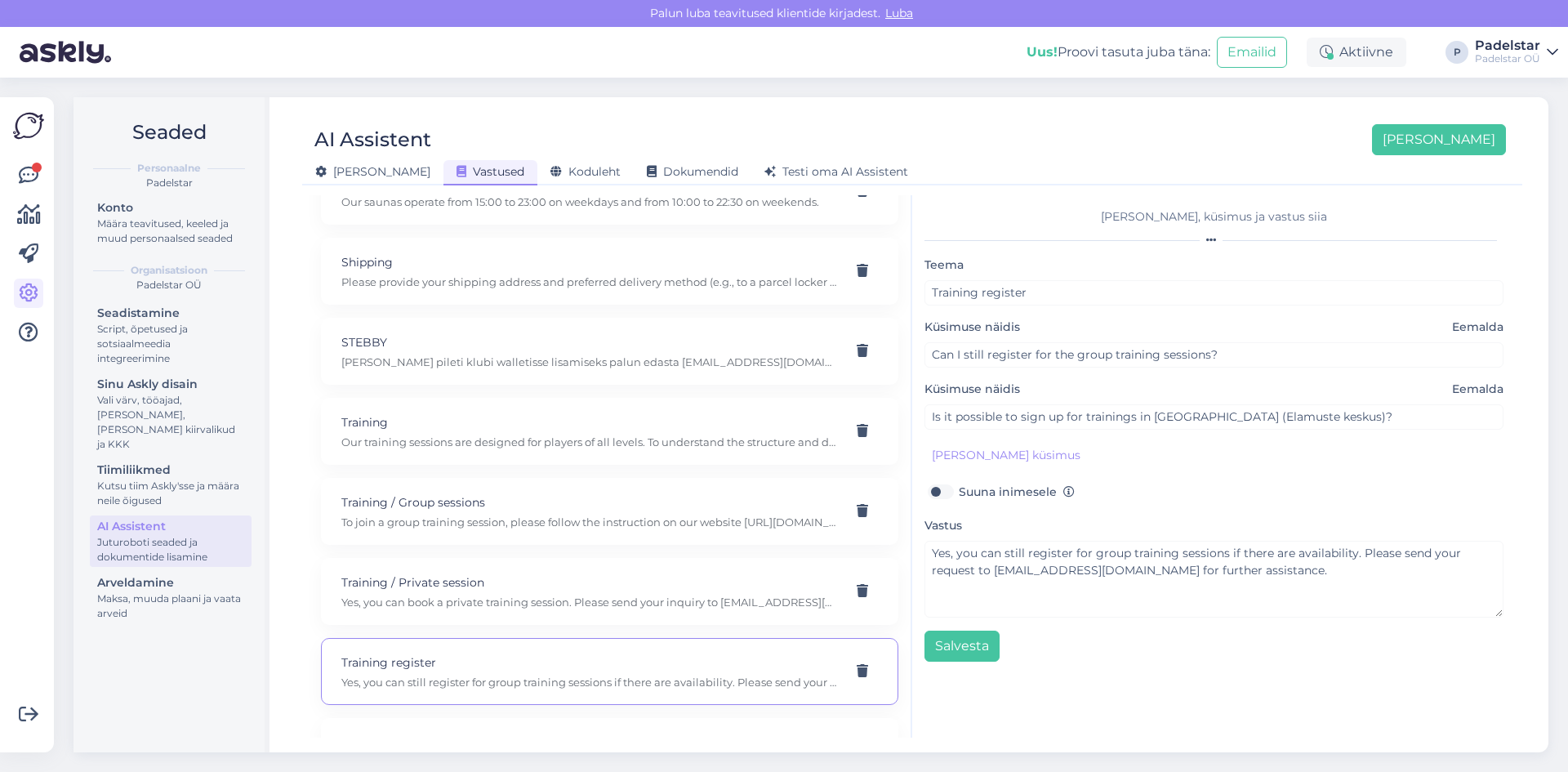
scroll to position [1696, 0]
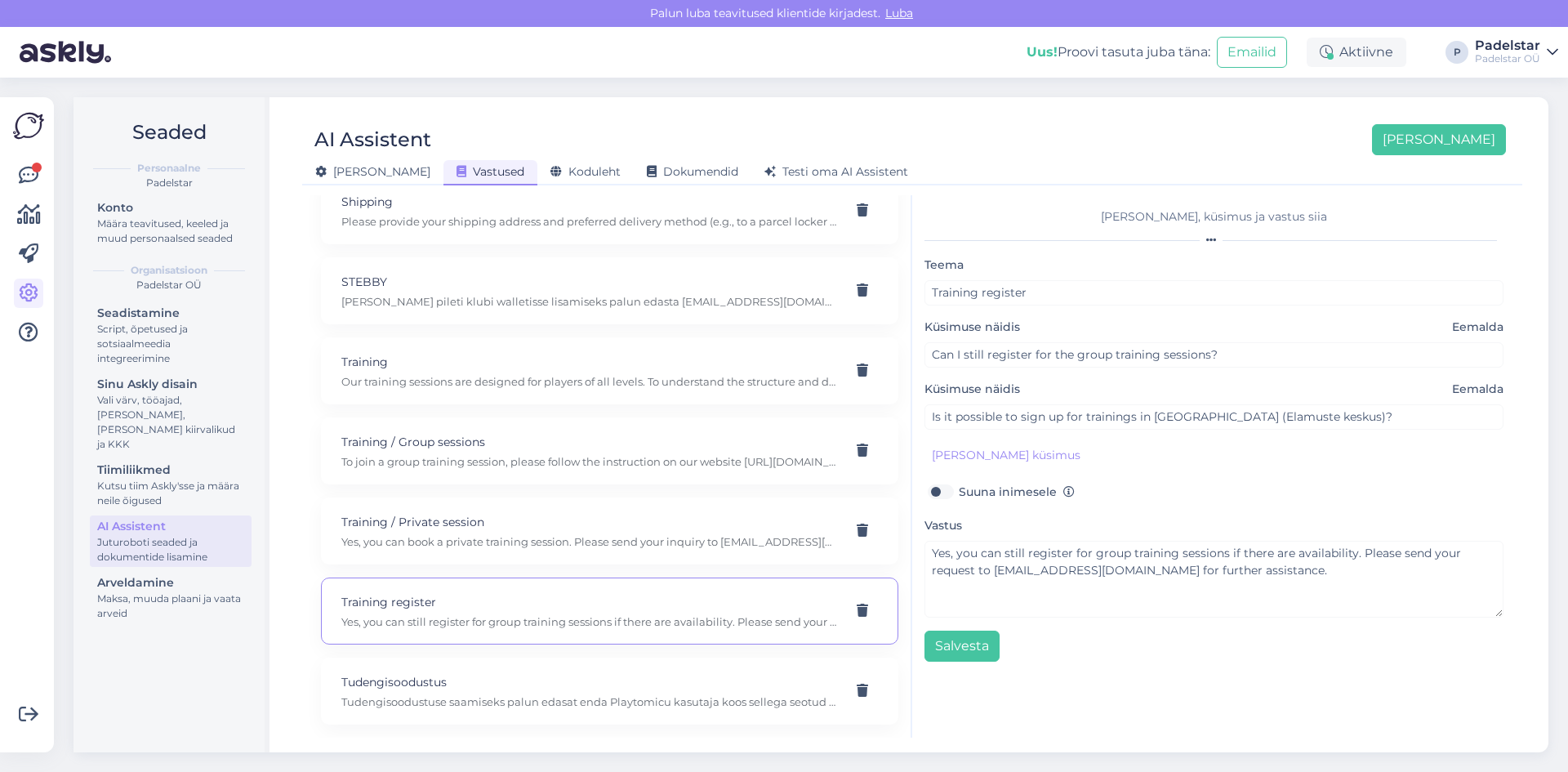
click at [482, 666] on div "Tudengisoodustus Tudengisoodustuse saamiseks palun edasat enda Playtomicu kasut…" at bounding box center [609, 691] width 578 height 67
type input "Tudengisoodustus"
type input "Soovin saada tudengisoodustust"
type textarea "Tudengisoodustuse saamiseks palun edasat enda Playtomicu kasutaja koos sellega …"
